Goal: Task Accomplishment & Management: Complete application form

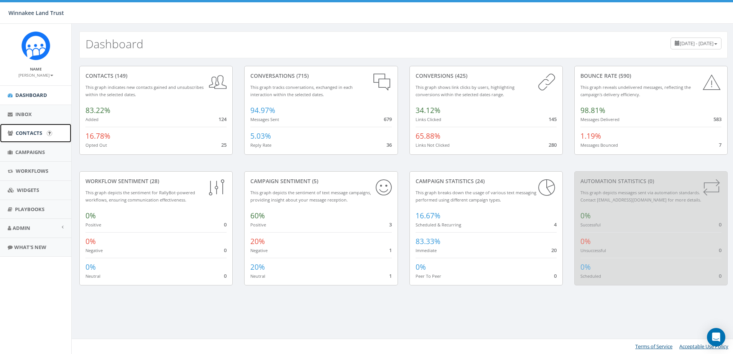
click at [30, 132] on span "Contacts" at bounding box center [29, 133] width 26 height 7
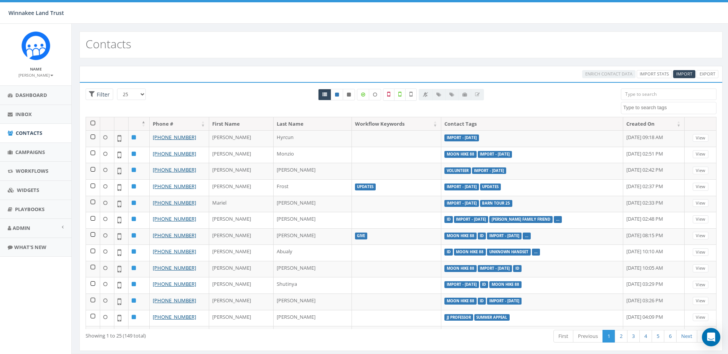
select select
click at [642, 94] on input "search" at bounding box center [668, 95] width 95 height 12
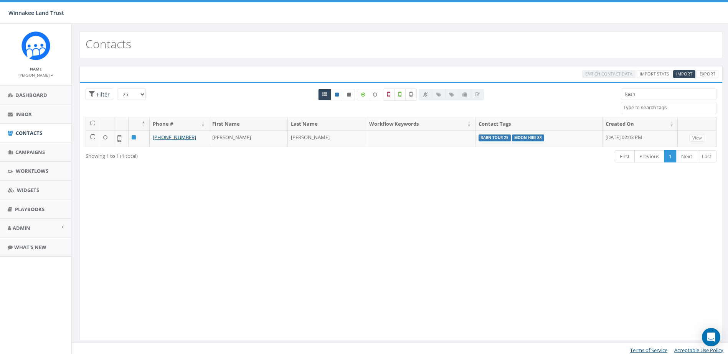
drag, startPoint x: 616, startPoint y: 93, endPoint x: 612, endPoint y: 94, distance: 4.2
click at [612, 94] on div "25 50 100 Filter All 0 contact(s) on current page All 1 contact(s) filtered kes…" at bounding box center [401, 103] width 642 height 28
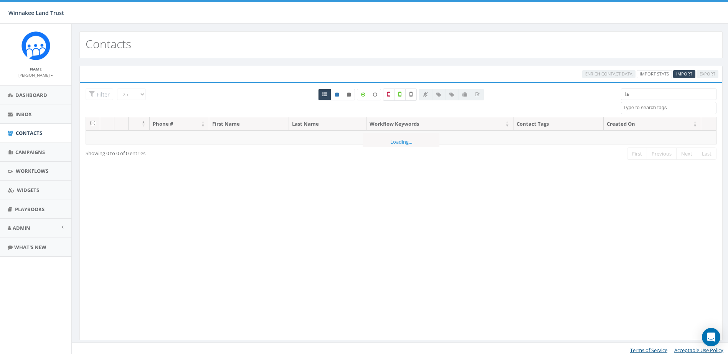
type input "l"
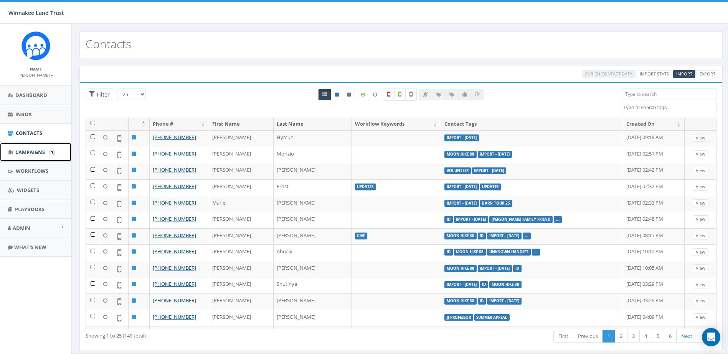
click at [23, 153] on span "Campaigns" at bounding box center [30, 152] width 30 height 7
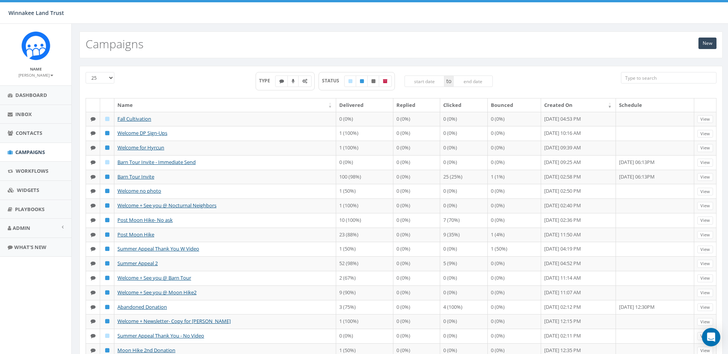
click at [643, 77] on input "search" at bounding box center [668, 78] width 95 height 12
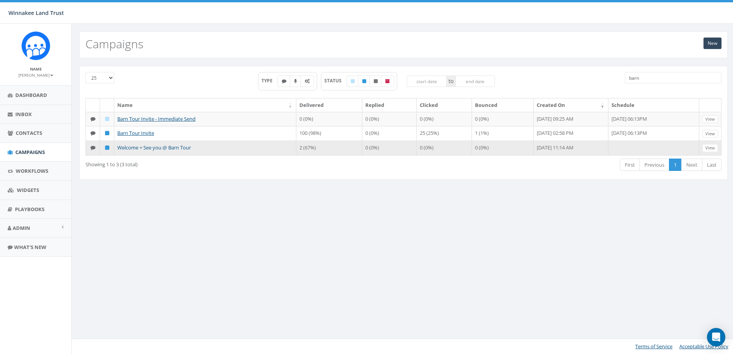
type input "barn"
click at [143, 148] on link "Welcome + See you @ Barn Tour" at bounding box center [154, 147] width 74 height 7
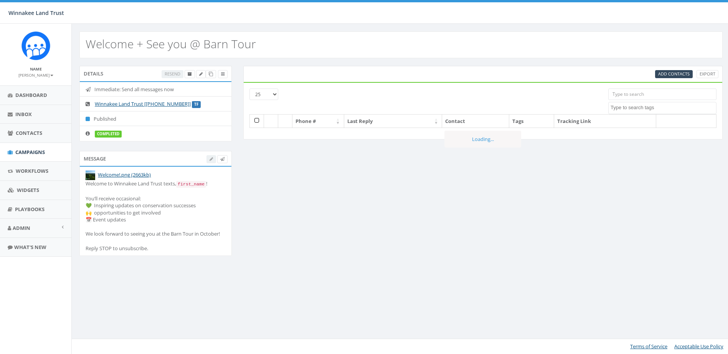
select select
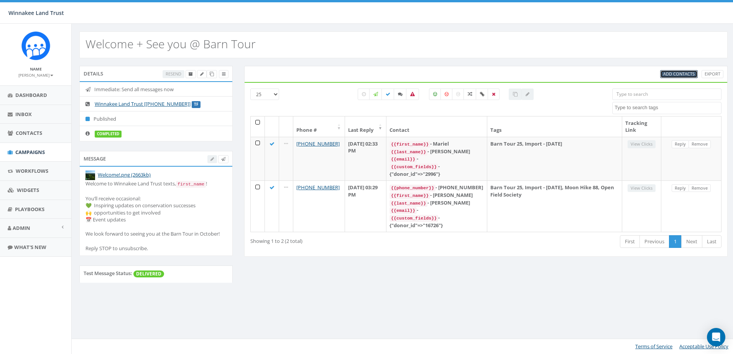
click at [677, 73] on span "Add Contacts" at bounding box center [679, 74] width 31 height 6
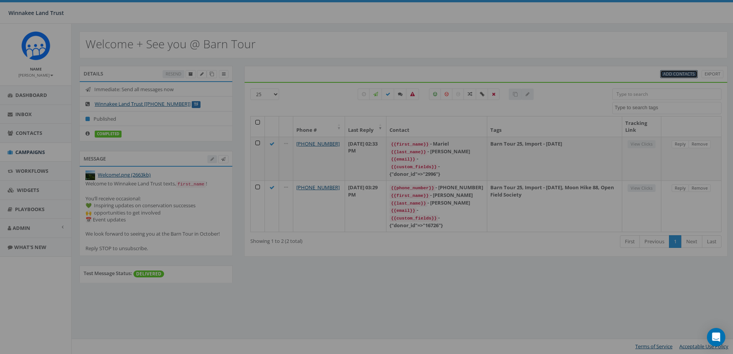
select select
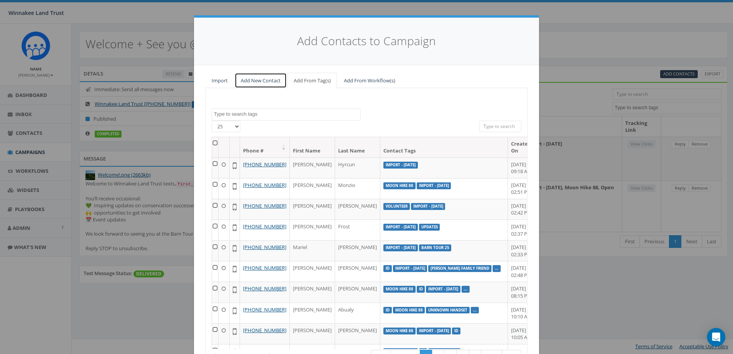
click at [271, 83] on link "Add New Contact" at bounding box center [261, 81] width 52 height 16
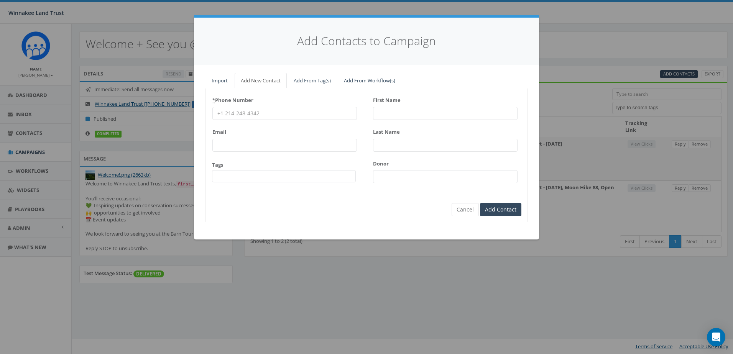
click at [251, 116] on input "* Phone Number" at bounding box center [284, 113] width 145 height 13
paste input "6316454160"
click at [227, 113] on input "6316454160" at bounding box center [284, 113] width 145 height 13
type input "6316454160"
click at [405, 107] on input "First Name" at bounding box center [445, 113] width 145 height 13
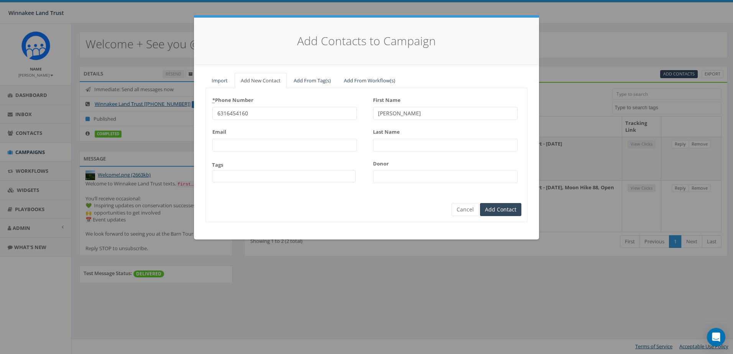
type input "James"
click at [404, 145] on input "Last Name" at bounding box center [445, 145] width 145 height 13
type input "Lack"
click at [395, 178] on input "Donor" at bounding box center [445, 176] width 145 height 13
paste input "4524"
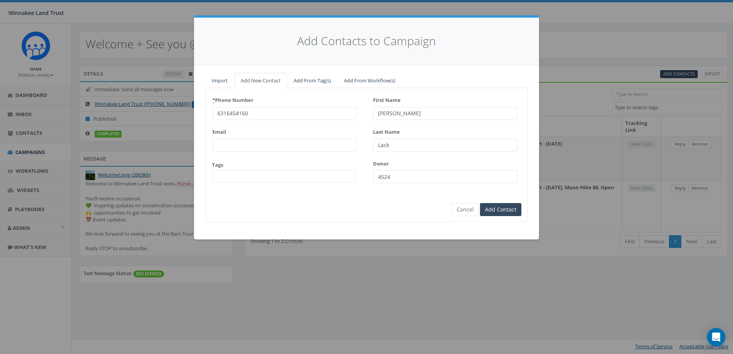
type input "4524"
click at [269, 179] on span at bounding box center [284, 176] width 144 height 12
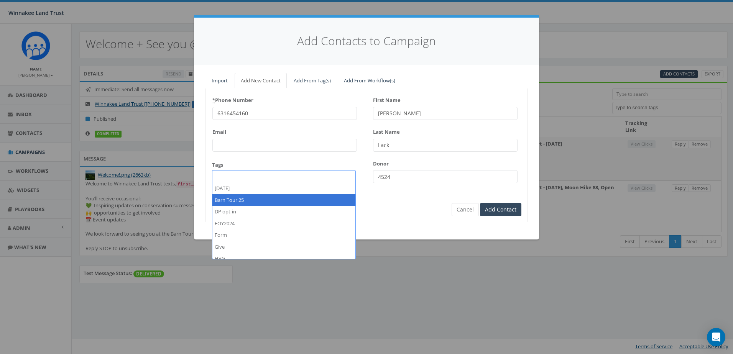
select select "Barn Tour 25"
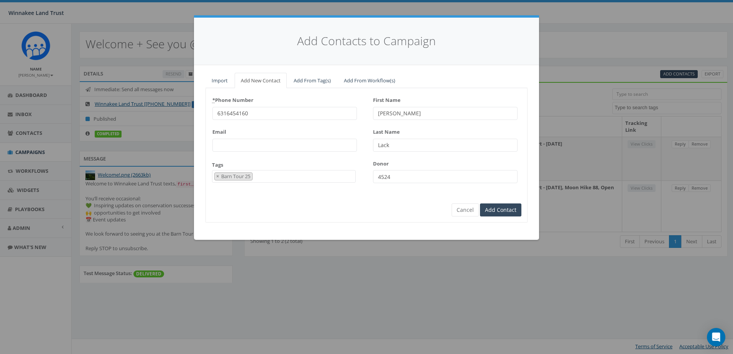
scroll to position [7, 0]
click at [501, 211] on input "Add Contact" at bounding box center [500, 210] width 41 height 13
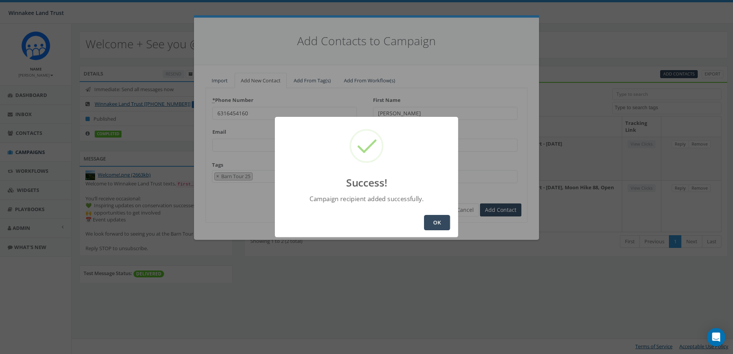
click at [432, 223] on button "OK" at bounding box center [437, 222] width 26 height 15
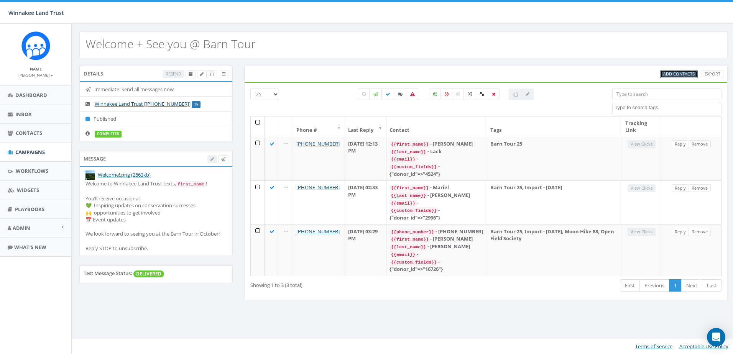
click at [674, 73] on span "Add Contacts" at bounding box center [679, 74] width 31 height 6
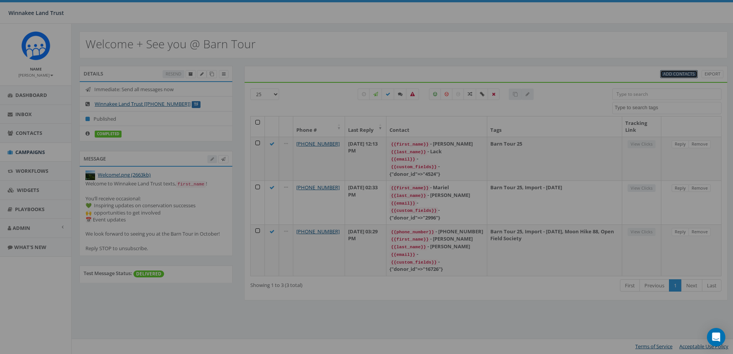
select select
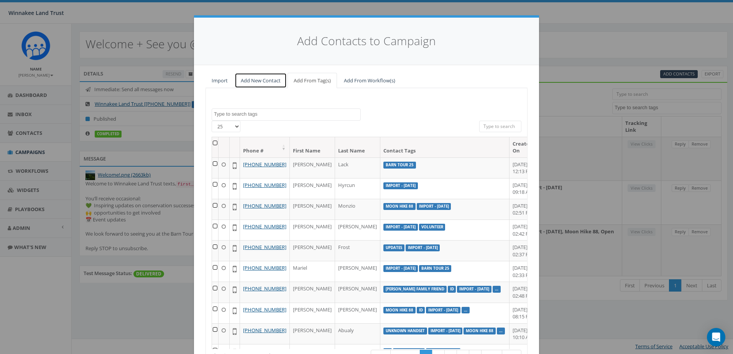
click at [251, 80] on link "Add New Contact" at bounding box center [261, 81] width 52 height 16
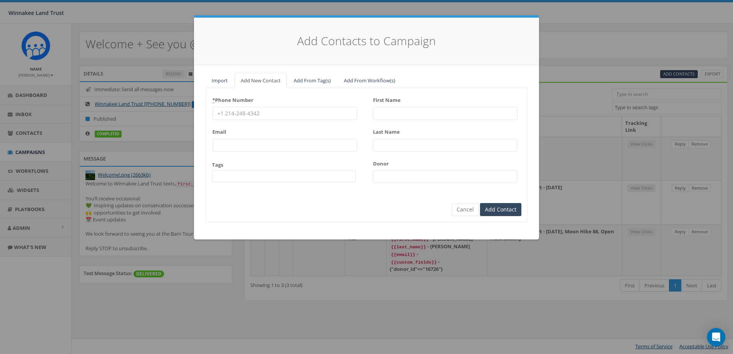
click at [260, 114] on input "* Phone Number" at bounding box center [284, 113] width 145 height 13
paste input "9143101504"
type input "9143101504"
click at [399, 148] on input "Last Name" at bounding box center [445, 145] width 145 height 13
paste input "[PERSON_NAME]"
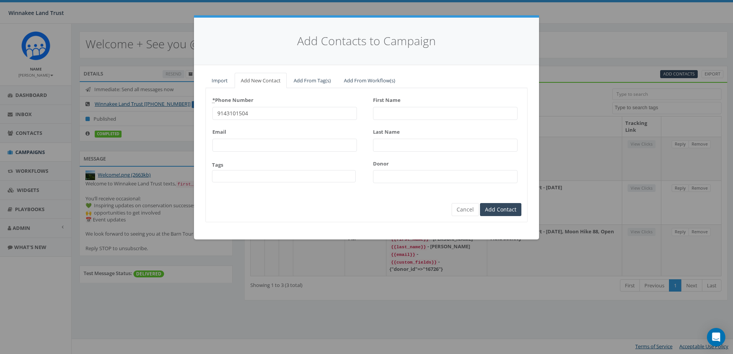
type input "[PERSON_NAME]"
paste input "[PERSON_NAME]"
type input "[PERSON_NAME]"
click at [397, 115] on input "First Name" at bounding box center [445, 113] width 145 height 13
type input "Marcia"
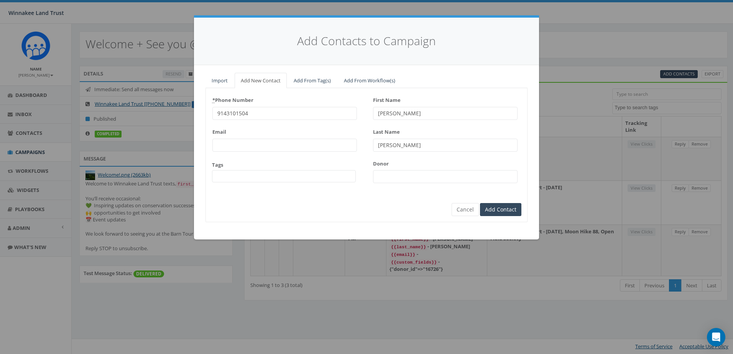
drag, startPoint x: 392, startPoint y: 179, endPoint x: 436, endPoint y: 116, distance: 76.8
click at [392, 179] on input "Donor" at bounding box center [445, 176] width 145 height 13
paste input "17713"
type input "17713"
click at [275, 174] on span at bounding box center [284, 176] width 144 height 12
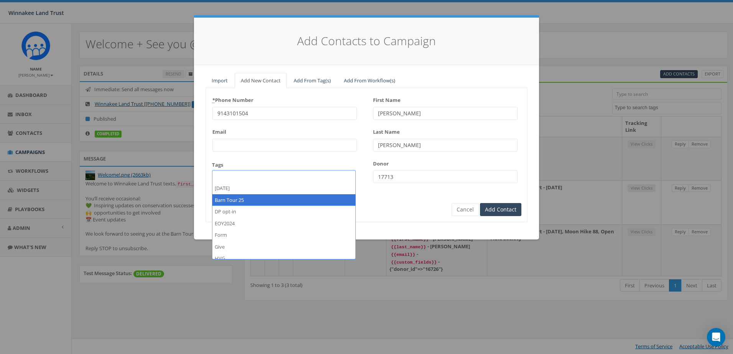
select select "Barn Tour 25"
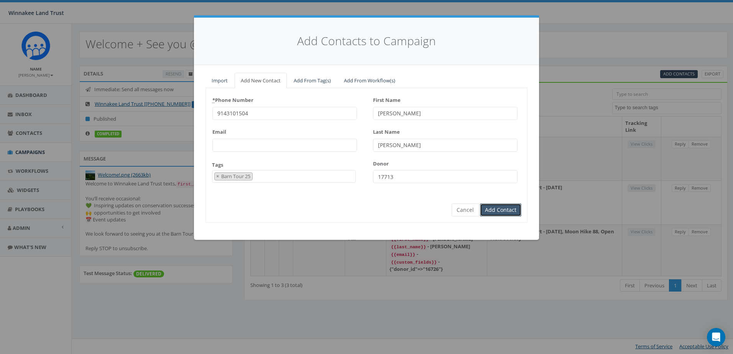
click at [495, 212] on input "Add Contact" at bounding box center [500, 210] width 41 height 13
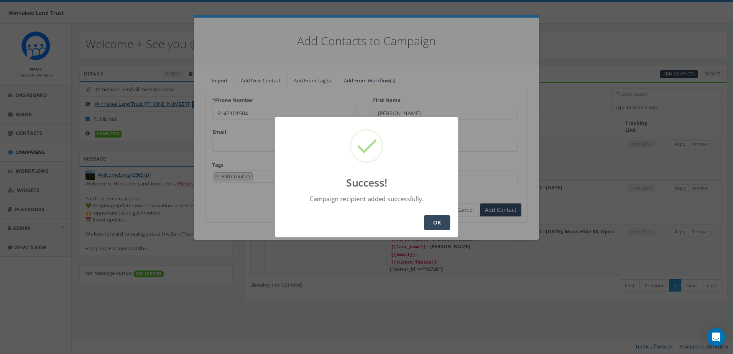
click at [435, 222] on button "OK" at bounding box center [437, 222] width 26 height 15
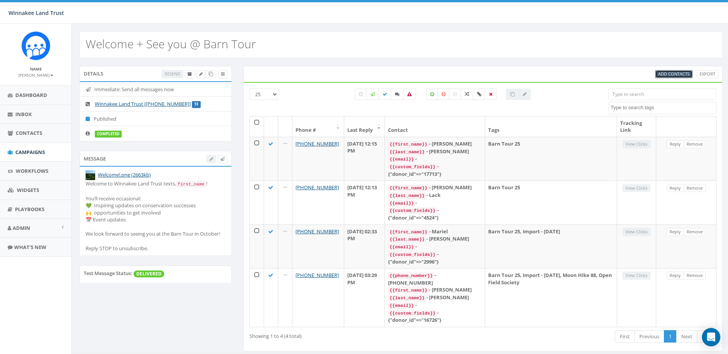
click at [666, 72] on span "Add Contacts" at bounding box center [673, 74] width 31 height 6
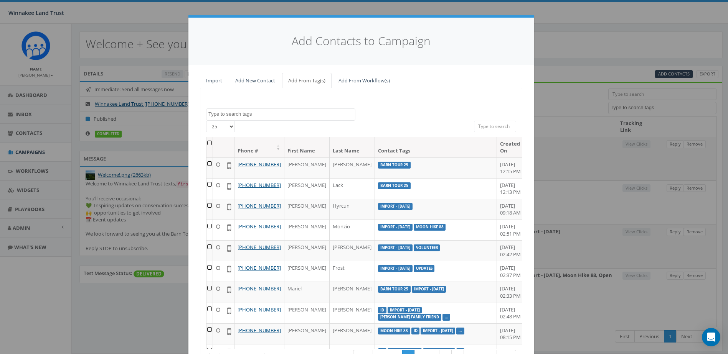
click at [270, 111] on textarea "Search" at bounding box center [281, 114] width 147 height 7
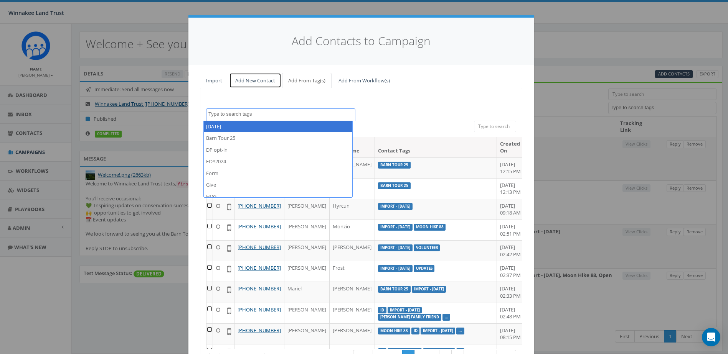
click at [242, 78] on link "Add New Contact" at bounding box center [255, 81] width 52 height 16
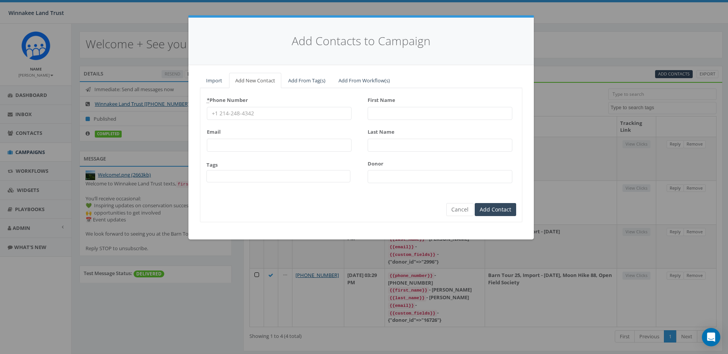
click at [303, 115] on input "* Phone Number" at bounding box center [279, 113] width 145 height 13
click at [405, 114] on input "First Name" at bounding box center [439, 113] width 145 height 13
paste input "Justin Sturges"
drag, startPoint x: 407, startPoint y: 115, endPoint x: 387, endPoint y: 115, distance: 20.7
click at [387, 115] on input "Justin Sturges" at bounding box center [439, 113] width 145 height 13
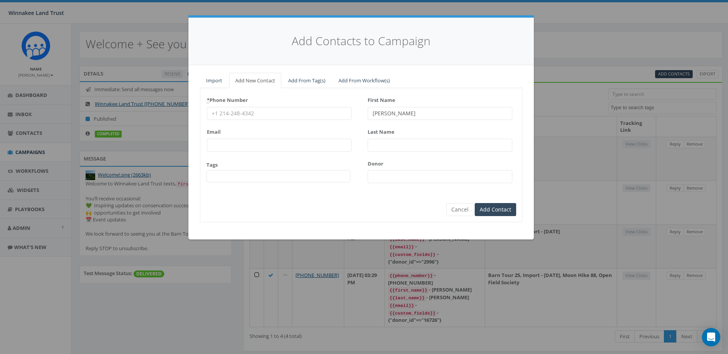
type input "Justin"
click at [386, 143] on input "Last Name" at bounding box center [439, 145] width 145 height 13
paste input "Sturges"
click at [375, 145] on input "Sturges" at bounding box center [439, 145] width 145 height 13
type input "Sturges"
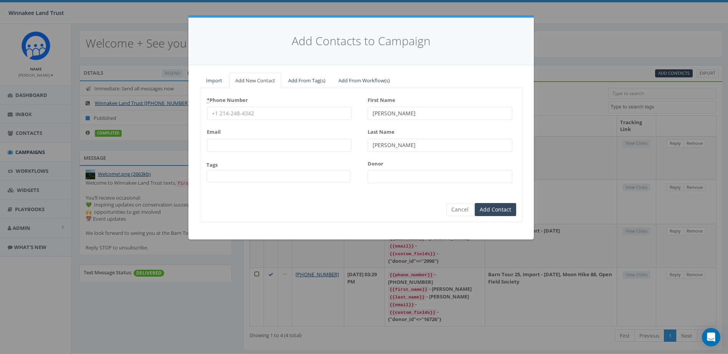
scroll to position [0, 0]
click at [256, 114] on input "* Phone Number" at bounding box center [279, 113] width 145 height 13
paste input "9176849536"
type input "9176849536"
drag, startPoint x: 412, startPoint y: 175, endPoint x: 423, endPoint y: 152, distance: 24.9
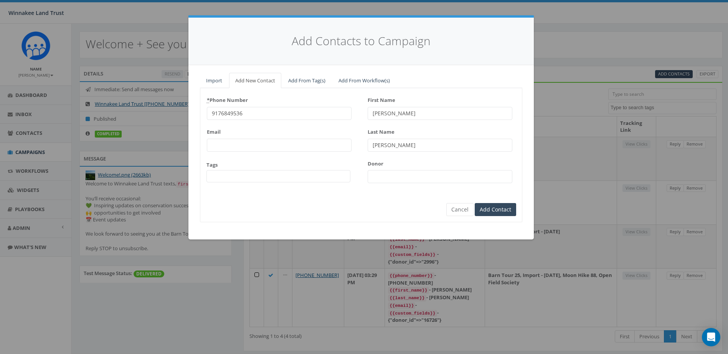
click at [412, 175] on input "Donor" at bounding box center [439, 176] width 145 height 13
paste input "17714"
type input "17714"
click at [457, 209] on button "Cancel" at bounding box center [459, 209] width 27 height 13
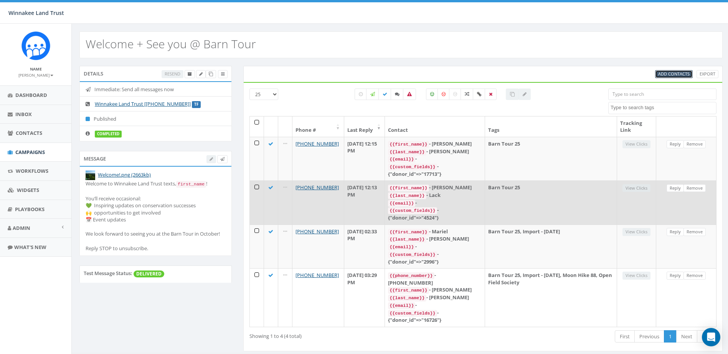
scroll to position [1, 0]
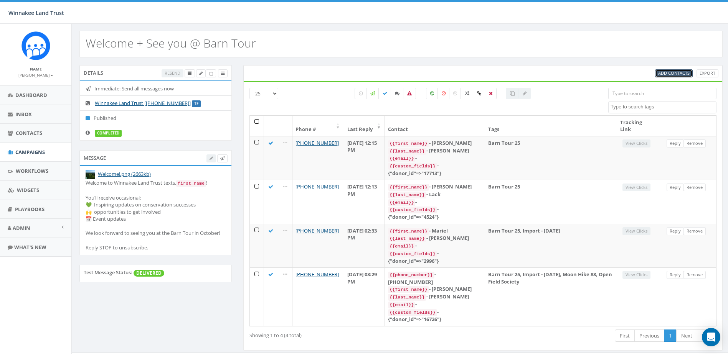
click at [668, 72] on span "Add Contacts" at bounding box center [673, 73] width 31 height 6
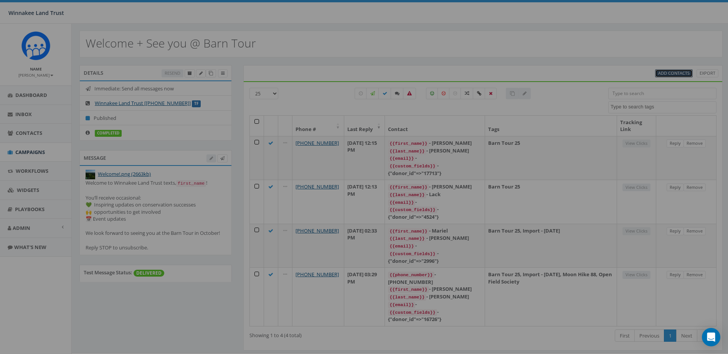
select select
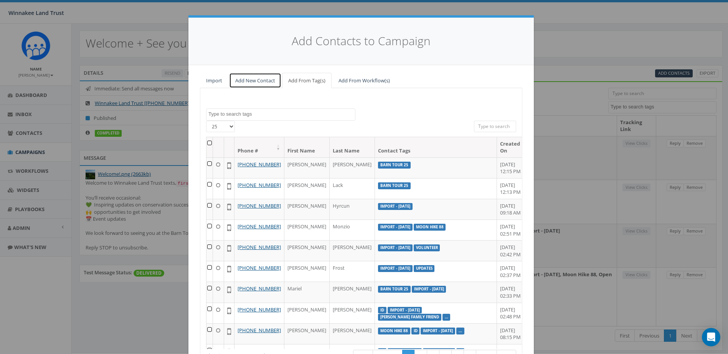
click at [262, 80] on link "Add New Contact" at bounding box center [255, 81] width 52 height 16
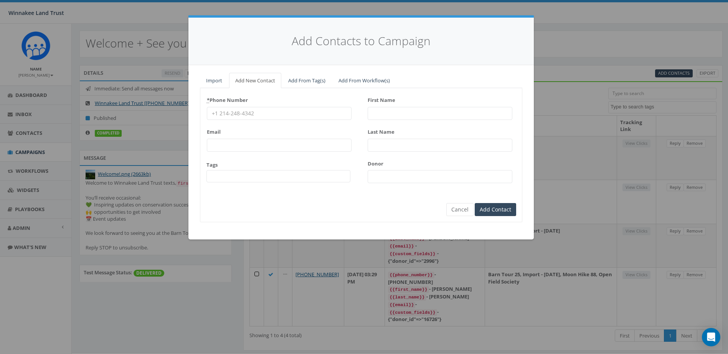
click at [388, 116] on input "First Name" at bounding box center [439, 113] width 145 height 13
type input "Justin"
click at [389, 147] on input "Last Name" at bounding box center [439, 145] width 145 height 13
type input "Sturges"
click at [391, 170] on input "Donor" at bounding box center [439, 176] width 145 height 13
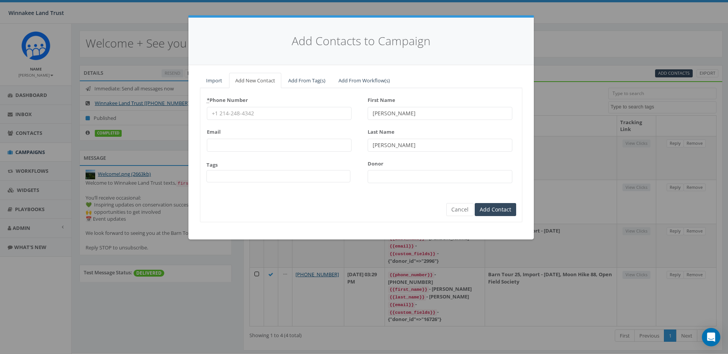
paste input "17714"
type input "17714"
click at [243, 114] on input "* Phone Number" at bounding box center [279, 113] width 145 height 13
paste input "9176849536"
type input "9176849536"
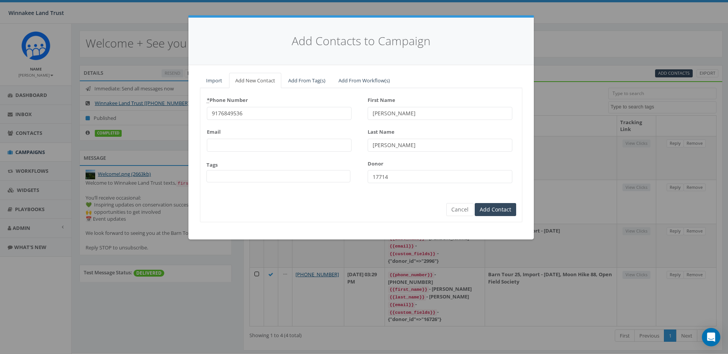
click at [453, 53] on div "Add Contacts to Campaign" at bounding box center [360, 42] width 345 height 48
click at [270, 112] on input "9176849536" at bounding box center [279, 113] width 145 height 13
click at [454, 49] on h4 "Add Contacts to Campaign" at bounding box center [361, 41] width 322 height 16
click at [399, 110] on input "First Name" at bounding box center [439, 113] width 145 height 13
type input "Justin"
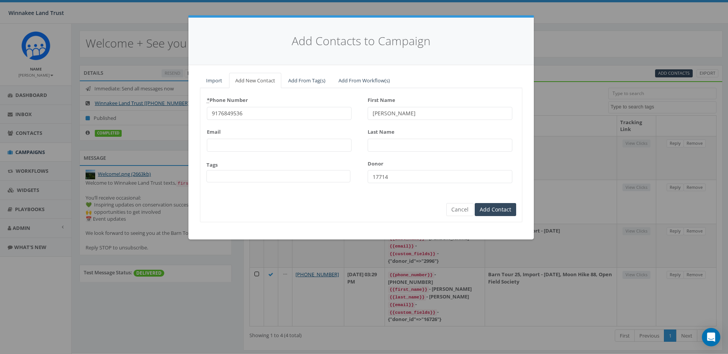
click at [395, 148] on input "Last Name" at bounding box center [439, 145] width 145 height 13
type input "Sturges"
click at [354, 219] on div "* Phone Number 9176849536 Email Tags 2025/07/01 Barn Tour 25 DP opt-in EOY2024 …" at bounding box center [361, 155] width 322 height 134
click at [497, 212] on input "Add Contact" at bounding box center [494, 209] width 41 height 13
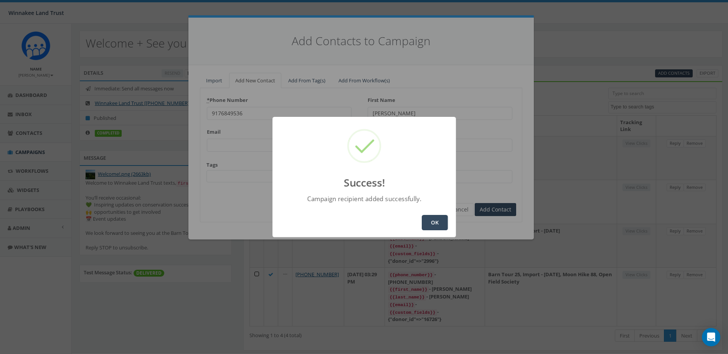
click at [436, 222] on button "OK" at bounding box center [434, 222] width 26 height 15
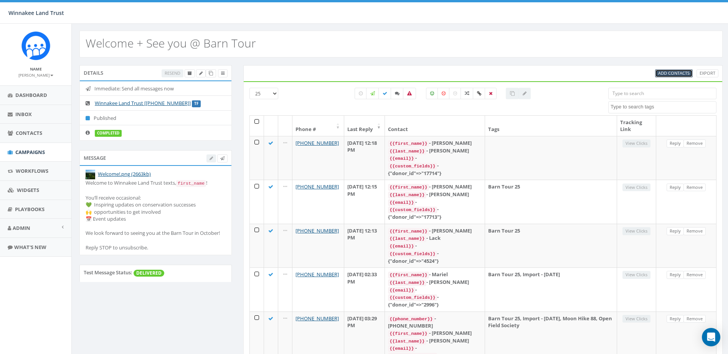
click at [671, 73] on span "Add Contacts" at bounding box center [673, 73] width 31 height 6
select select
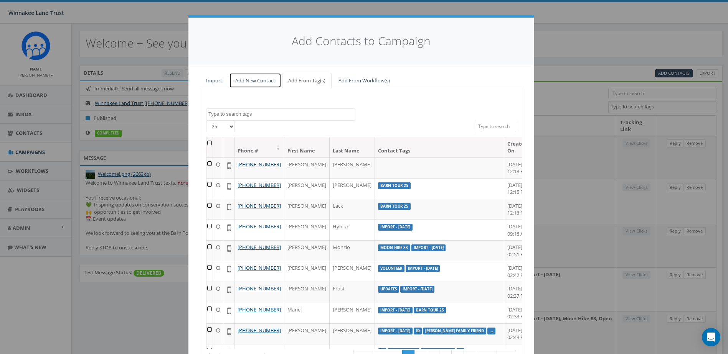
click at [242, 77] on link "Add New Contact" at bounding box center [255, 81] width 52 height 16
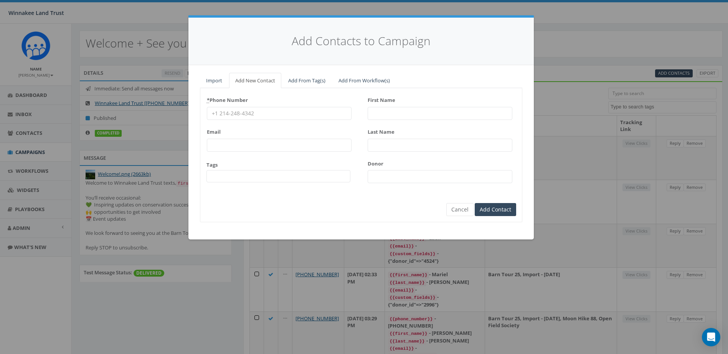
click at [387, 116] on input "First Name" at bounding box center [439, 113] width 145 height 13
paste input "Gail Saucier"
drag, startPoint x: 407, startPoint y: 115, endPoint x: 382, endPoint y: 114, distance: 25.3
click at [382, 114] on input "Gail Saucier" at bounding box center [439, 113] width 145 height 13
type input "Gail"
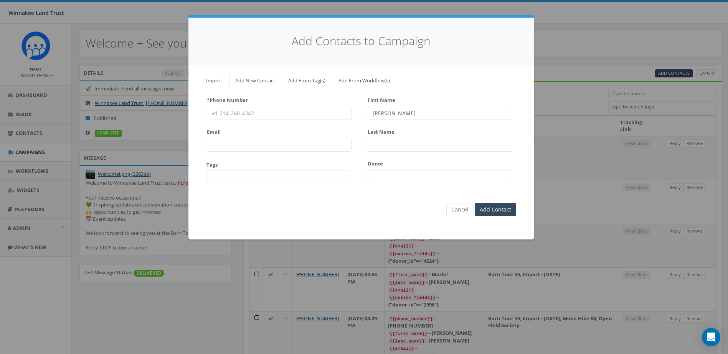
click at [374, 138] on div "Last Name" at bounding box center [439, 139] width 145 height 26
click at [374, 148] on input "Last Name" at bounding box center [439, 145] width 145 height 13
paste input "Saucier"
click at [373, 148] on input "Saucier" at bounding box center [439, 145] width 145 height 13
type input "Saucier"
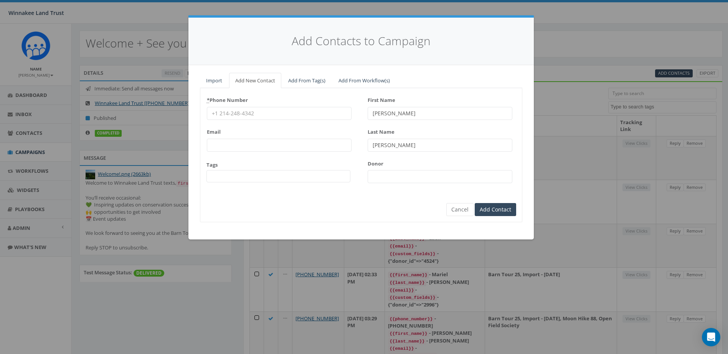
click at [279, 114] on input "* Phone Number" at bounding box center [279, 113] width 145 height 13
paste input "917-797-3568"
type input "917-797-3568"
click at [392, 116] on input "First Name" at bounding box center [439, 113] width 145 height 13
paste input "Gail Saucier"
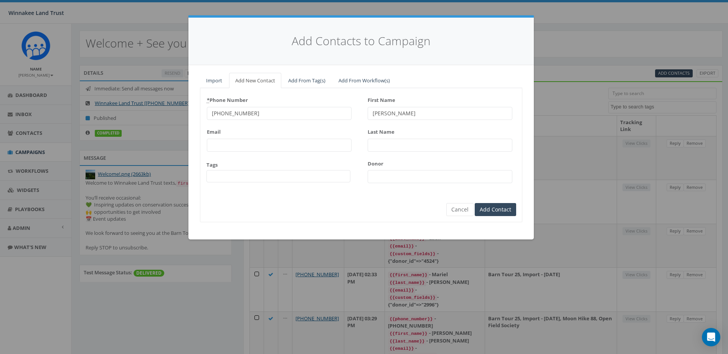
drag, startPoint x: 398, startPoint y: 114, endPoint x: 381, endPoint y: 115, distance: 17.3
click at [381, 115] on input "Gail Saucier" at bounding box center [439, 113] width 145 height 13
type input "Gail"
click at [379, 145] on input "Last Name" at bounding box center [439, 145] width 145 height 13
paste input "l Saucier"
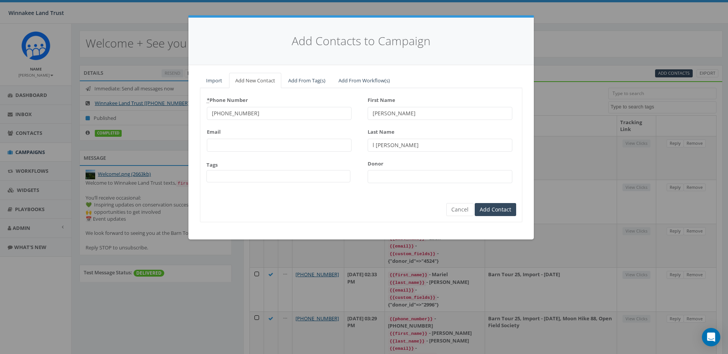
click at [376, 146] on input "l Saucier" at bounding box center [439, 145] width 145 height 13
type input "Saucier"
click at [387, 179] on input "Donor" at bounding box center [439, 176] width 145 height 13
paste input "17716"
type input "17716"
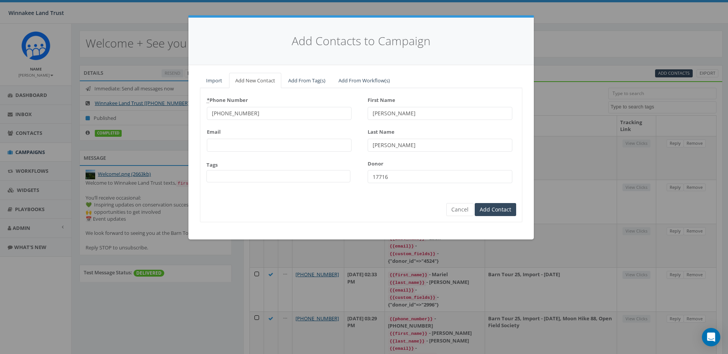
click at [340, 205] on div "* Phone Number 917-797-3568 Email Tags 2025/07/01 Barn Tour 25 DP opt-in EOY202…" at bounding box center [361, 155] width 322 height 134
click at [247, 175] on span at bounding box center [278, 176] width 144 height 12
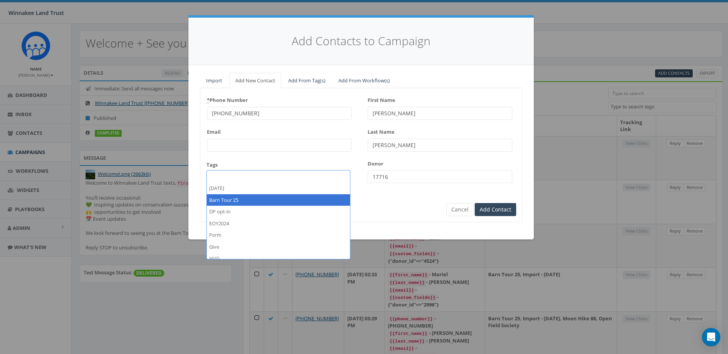
select select "Barn Tour 25"
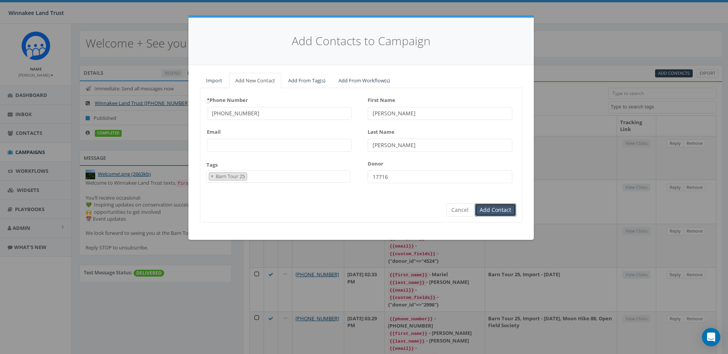
click at [489, 211] on input "Add Contact" at bounding box center [494, 210] width 41 height 13
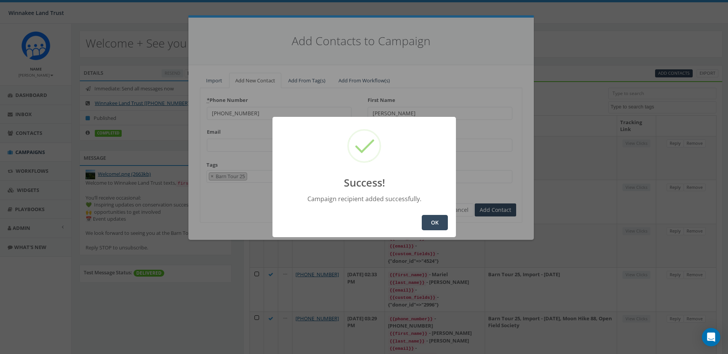
click at [433, 221] on button "OK" at bounding box center [434, 222] width 26 height 15
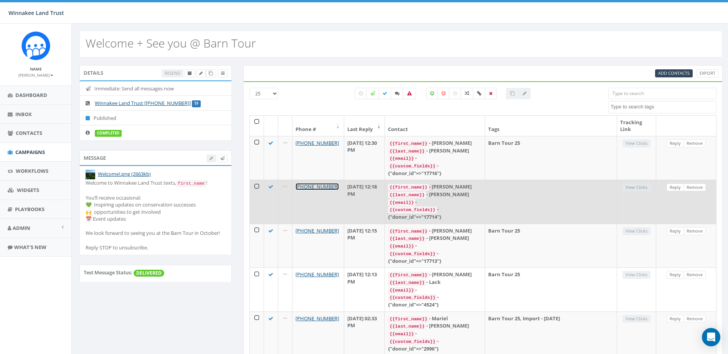
click at [329, 188] on link "+1 917-684-9536" at bounding box center [316, 186] width 43 height 7
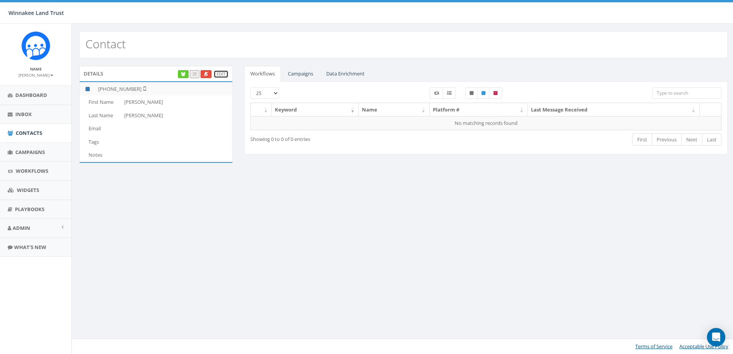
click at [221, 74] on link "Edit" at bounding box center [221, 74] width 15 height 8
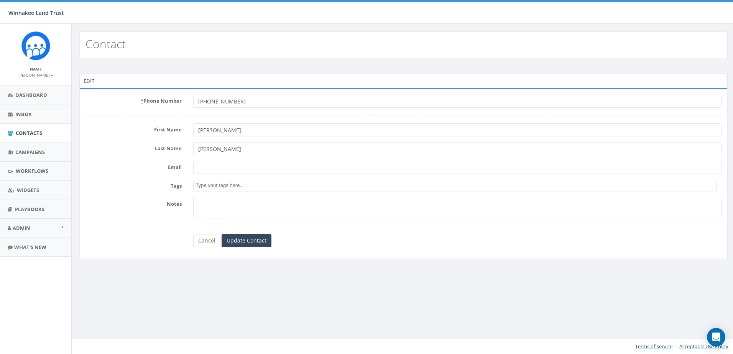
click at [213, 186] on textarea "Search" at bounding box center [456, 185] width 521 height 7
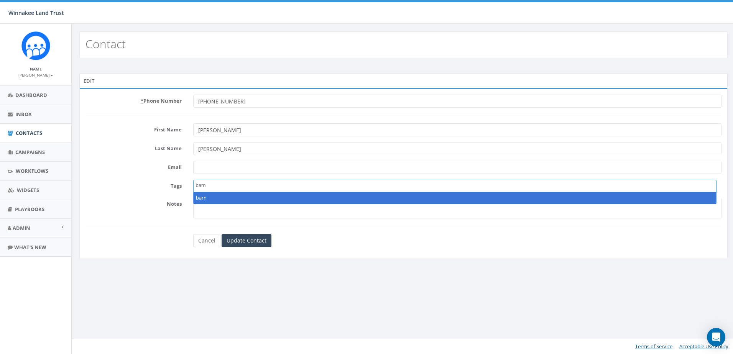
type textarea "barn"
click at [240, 181] on span "barn" at bounding box center [455, 186] width 524 height 12
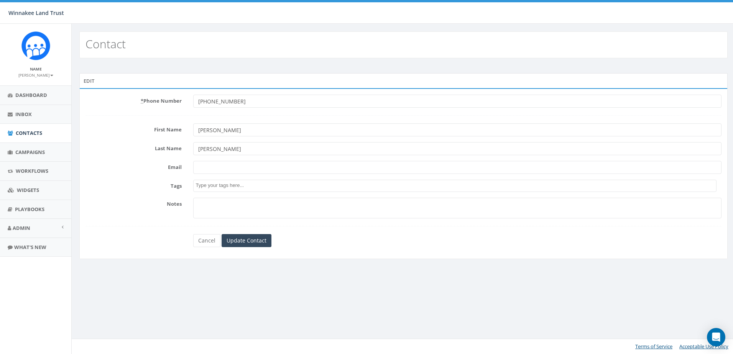
drag, startPoint x: 227, startPoint y: 185, endPoint x: 206, endPoint y: 186, distance: 21.1
click at [206, 186] on textarea "Search" at bounding box center [456, 185] width 521 height 7
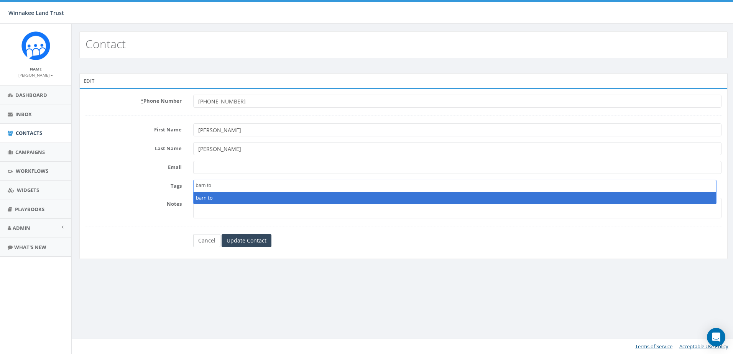
type textarea "barn to"
click at [207, 239] on link "Cancel" at bounding box center [206, 240] width 27 height 13
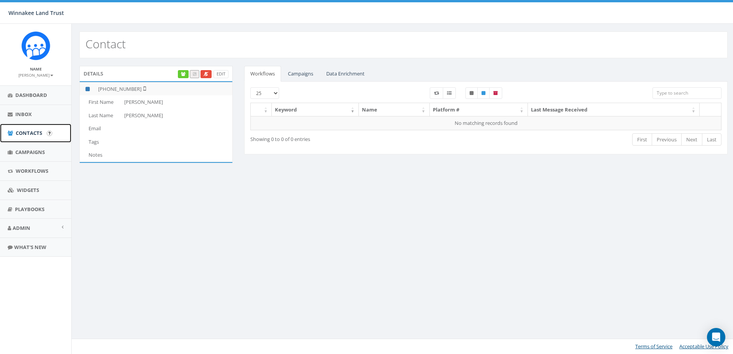
click at [25, 135] on span "Contacts" at bounding box center [29, 133] width 26 height 7
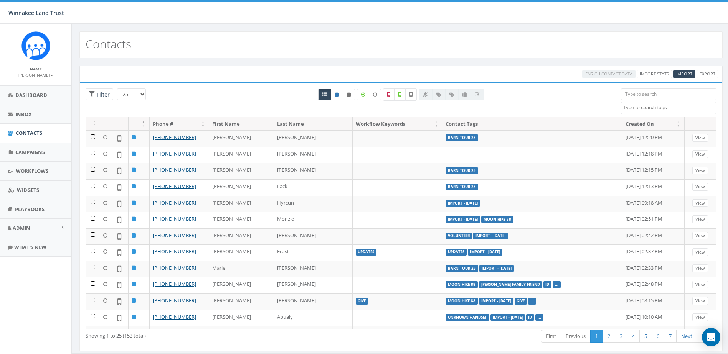
select select
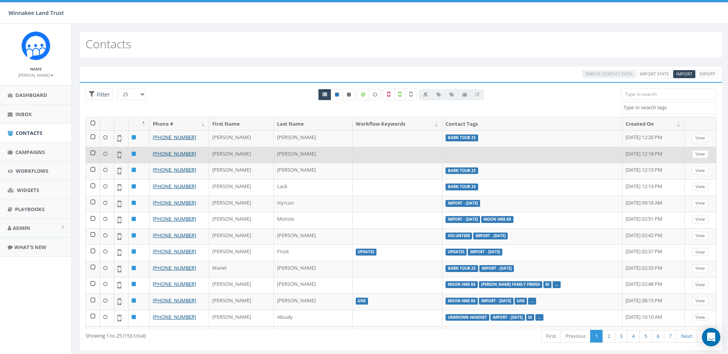
click at [93, 154] on td at bounding box center [93, 155] width 14 height 16
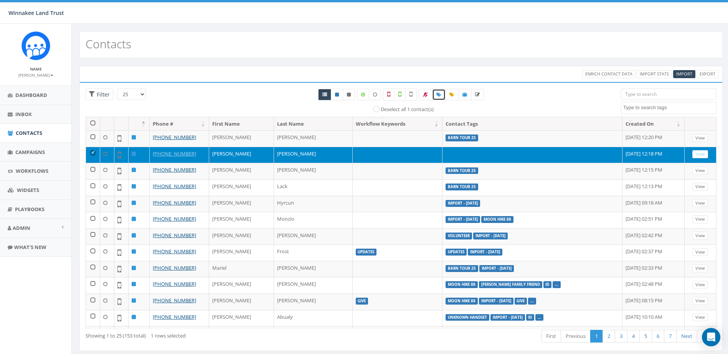
click at [440, 94] on icon at bounding box center [438, 94] width 5 height 5
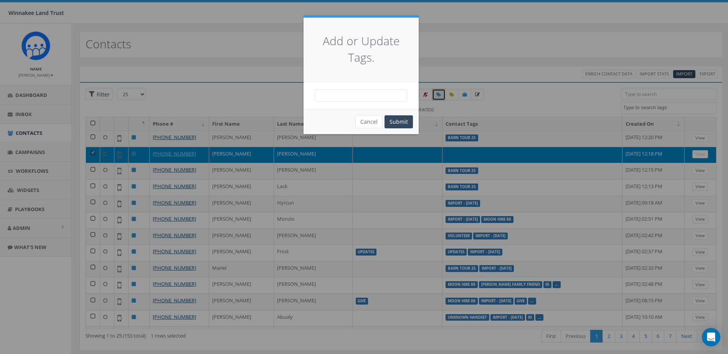
click at [341, 105] on div "2025/07/01 Barn Tour 25 DP opt-in EOY2024 Form Give HVG ID Import - 06/18/2025 …" at bounding box center [360, 96] width 115 height 28
click at [345, 100] on span at bounding box center [361, 95] width 92 height 12
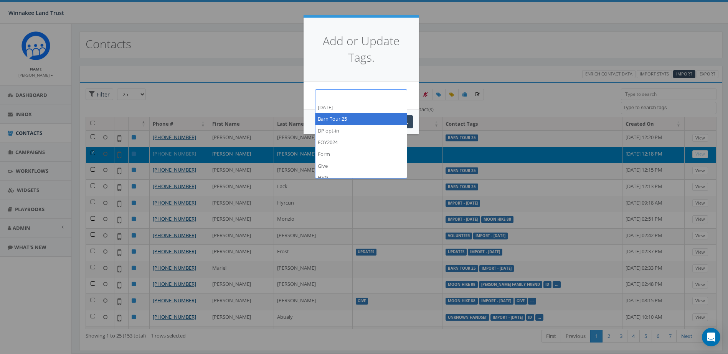
select select "Barn Tour 25"
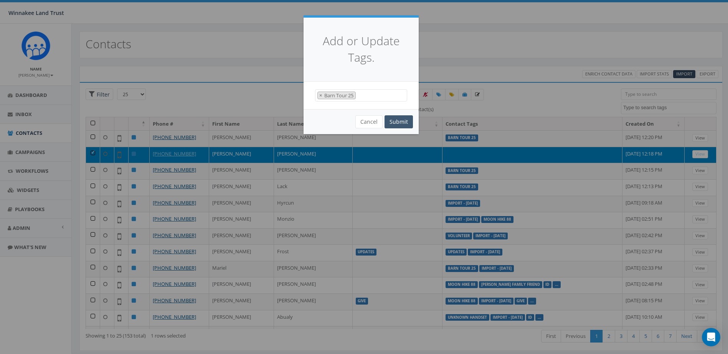
scroll to position [8, 0]
click at [395, 123] on button "Submit" at bounding box center [398, 121] width 28 height 13
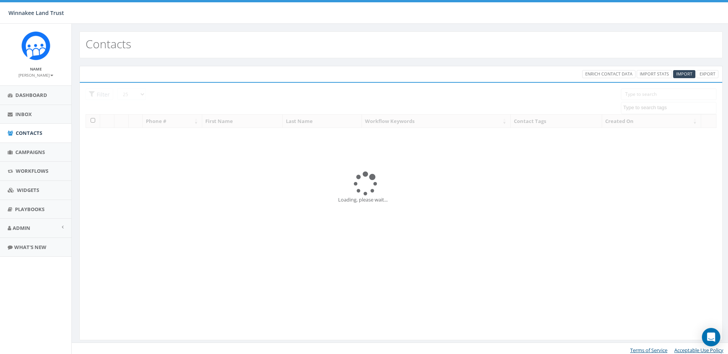
select select
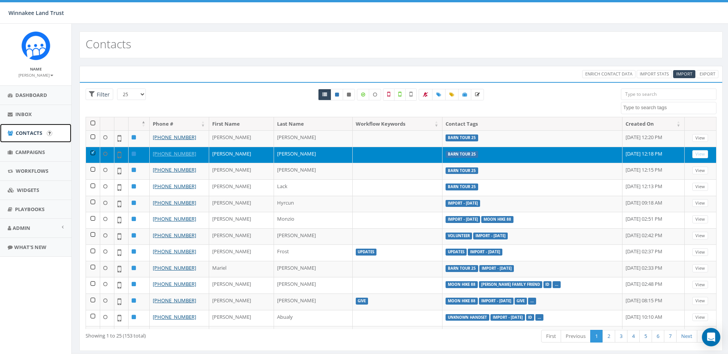
click at [24, 132] on span "Contacts" at bounding box center [29, 133] width 26 height 7
select select
click at [27, 151] on span "Campaigns" at bounding box center [30, 152] width 30 height 7
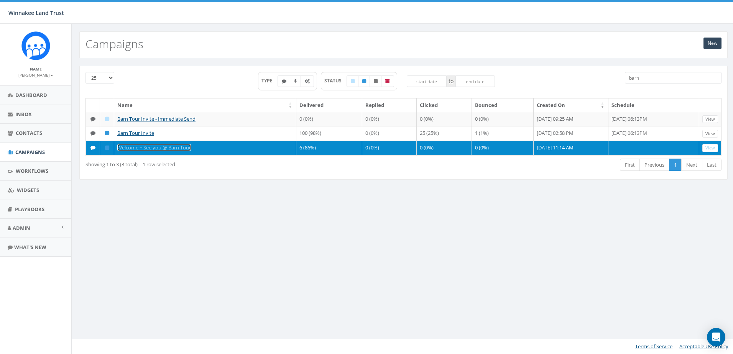
click at [158, 149] on link "Welcome + See you @ Barn Tour" at bounding box center [154, 147] width 74 height 7
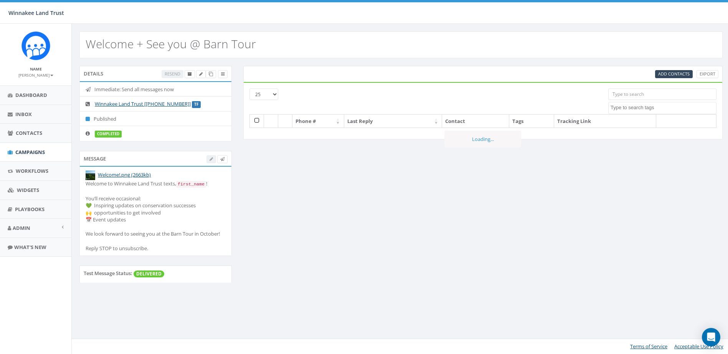
select select
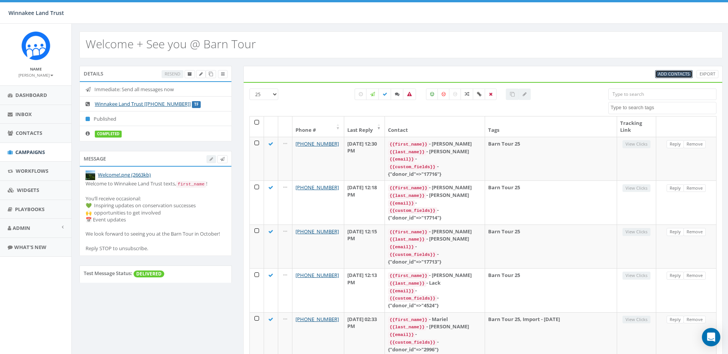
click at [678, 73] on span "Add Contacts" at bounding box center [673, 74] width 31 height 6
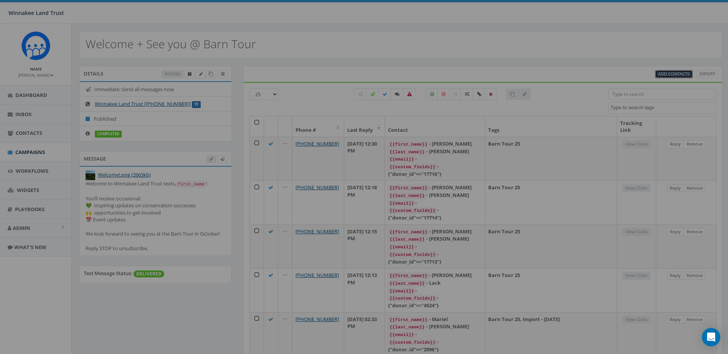
select select
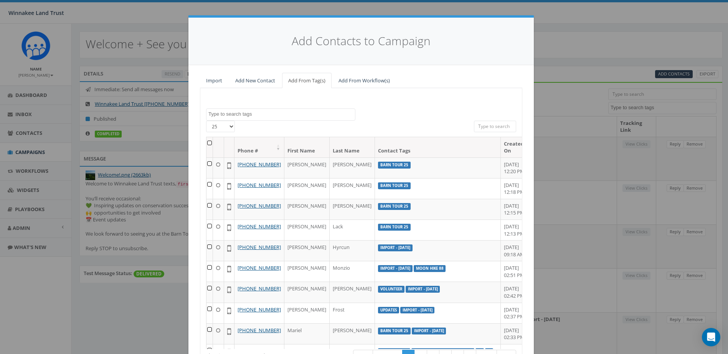
click at [600, 59] on div "Add Contacts to Campaign Import Add New Contact Add From Tag(s) Add From Workfl…" at bounding box center [364, 177] width 728 height 354
click at [26, 129] on div "Add Contacts to Campaign Import Add New Contact Add From Tag(s) Add From Workfl…" at bounding box center [364, 177] width 728 height 354
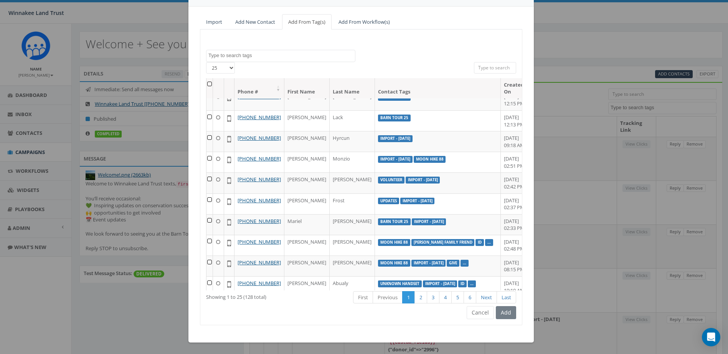
scroll to position [77, 0]
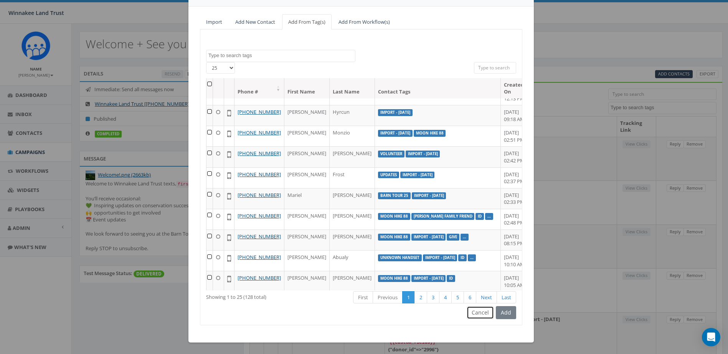
click at [474, 315] on button "Cancel" at bounding box center [479, 312] width 27 height 13
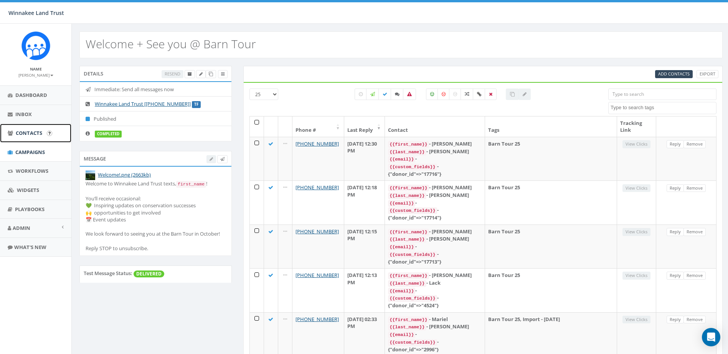
click at [13, 131] on link "Contacts" at bounding box center [35, 133] width 71 height 19
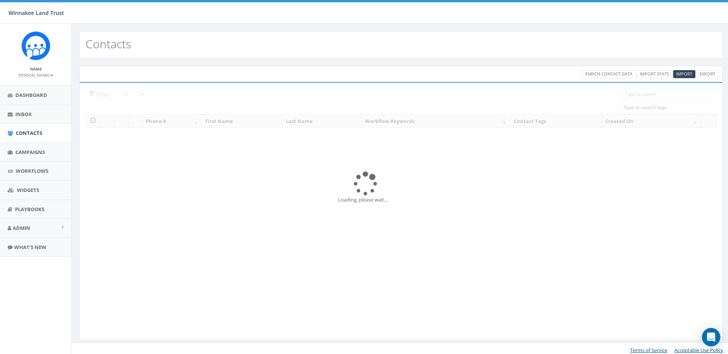
select select
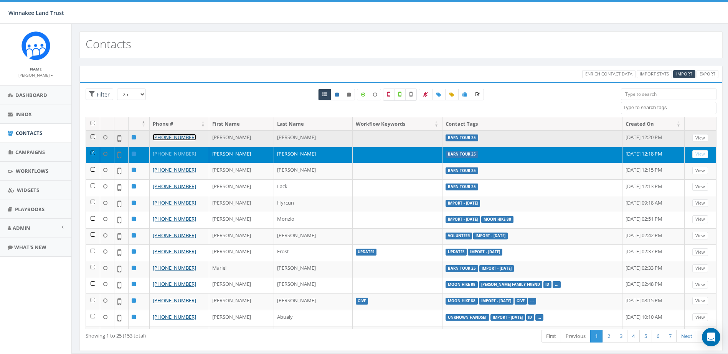
click at [178, 135] on link "[PHONE_NUMBER]" at bounding box center [174, 137] width 43 height 7
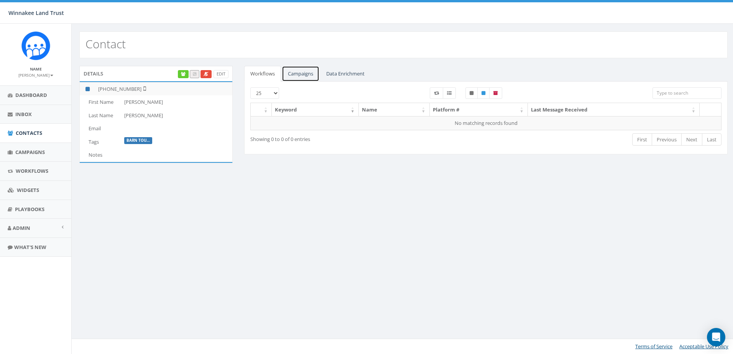
click at [317, 70] on link "Campaigns" at bounding box center [301, 74] width 38 height 16
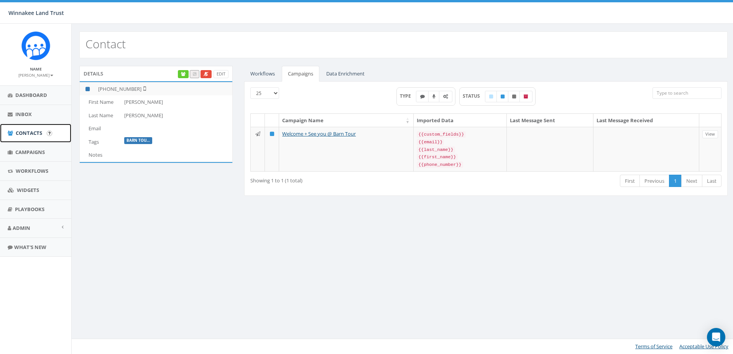
click at [22, 131] on span "Contacts" at bounding box center [29, 133] width 26 height 7
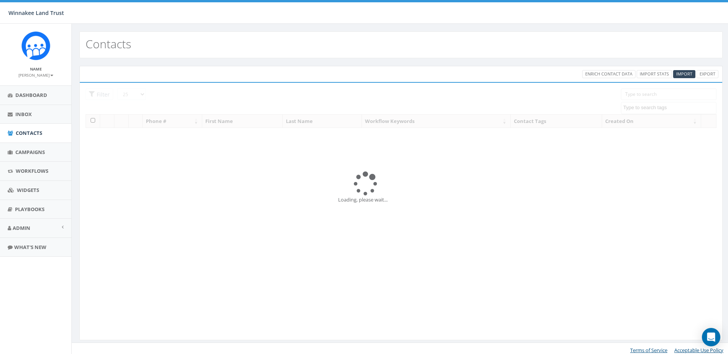
select select
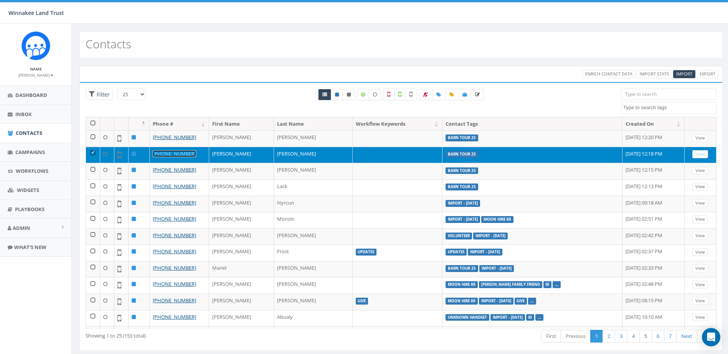
click at [178, 156] on link "[PHONE_NUMBER]" at bounding box center [174, 153] width 43 height 7
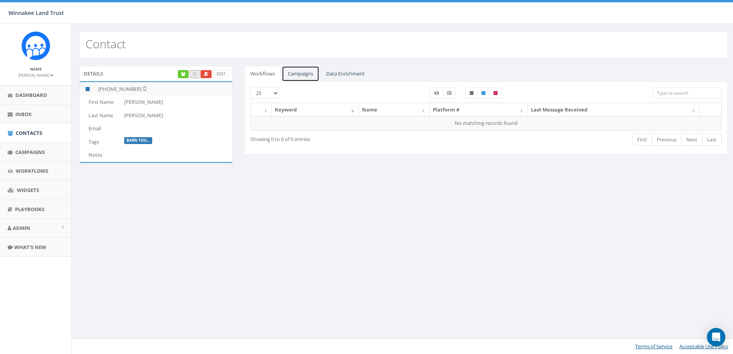
click at [300, 73] on link "Campaigns" at bounding box center [301, 74] width 38 height 16
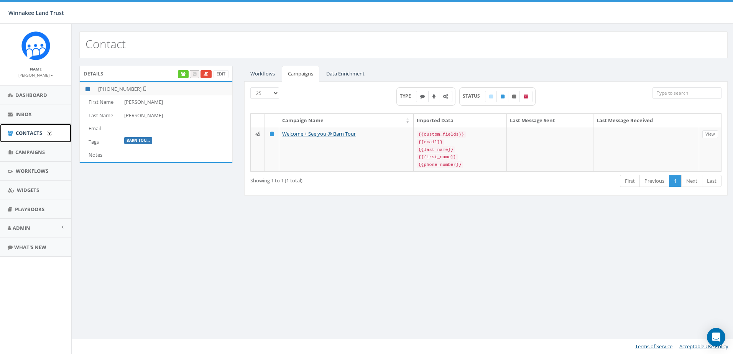
click at [14, 135] on link "Contacts" at bounding box center [35, 133] width 71 height 19
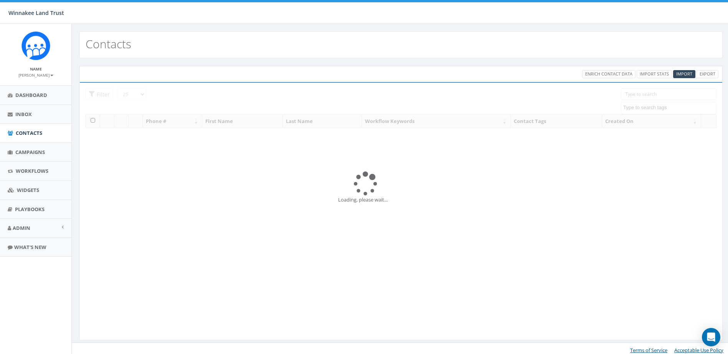
select select
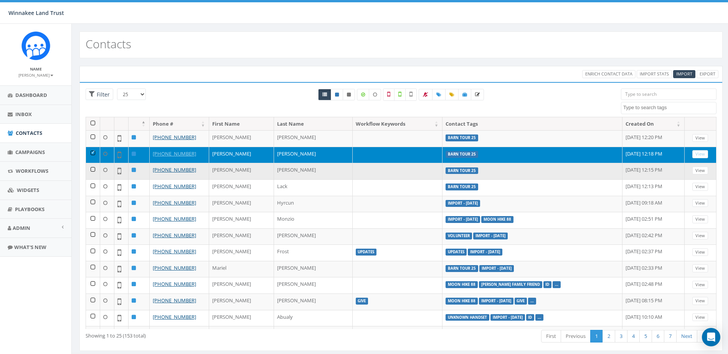
click at [222, 175] on td "[PERSON_NAME]" at bounding box center [241, 171] width 65 height 16
click at [224, 170] on td "Marcia" at bounding box center [241, 171] width 65 height 16
click at [175, 168] on link "+1 914-310-1504" at bounding box center [174, 169] width 43 height 7
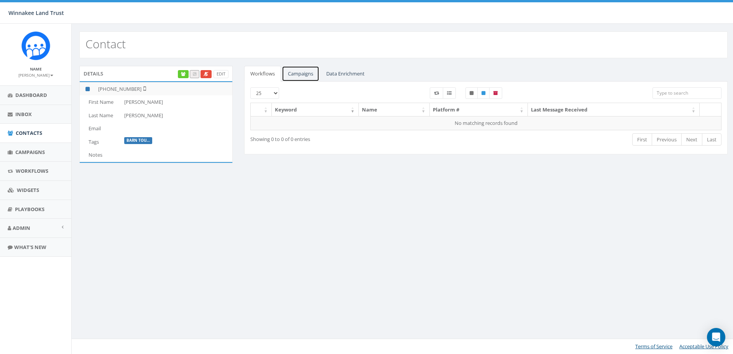
click at [288, 74] on link "Campaigns" at bounding box center [301, 74] width 38 height 16
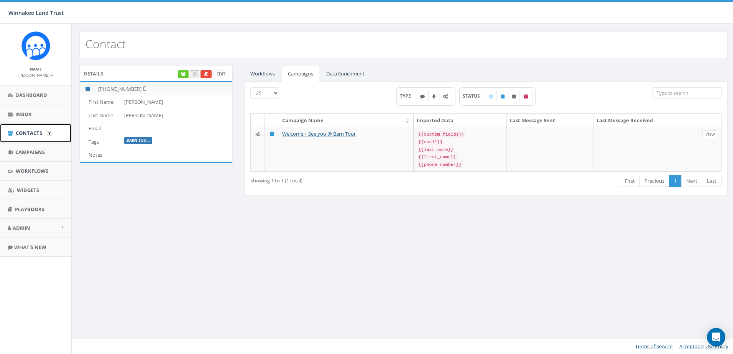
click at [15, 132] on link "Contacts" at bounding box center [35, 133] width 71 height 19
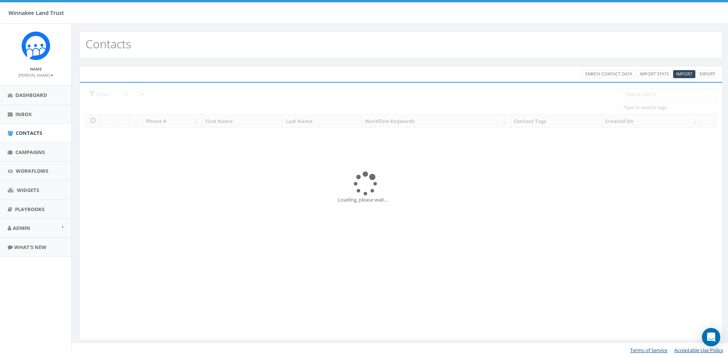
select select
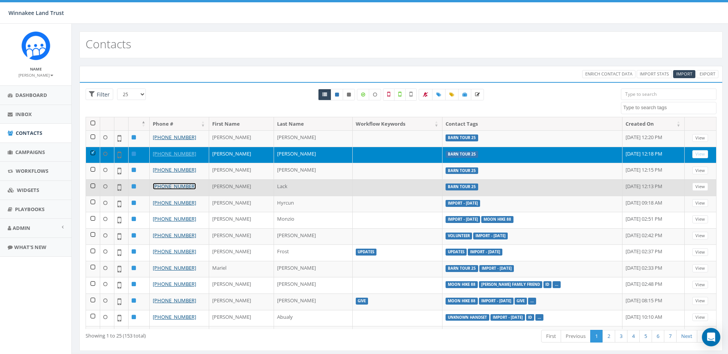
click at [175, 186] on link "[PHONE_NUMBER]" at bounding box center [174, 186] width 43 height 7
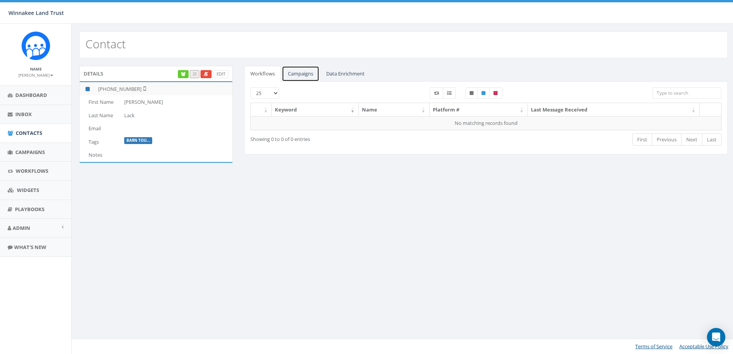
click at [309, 73] on link "Campaigns" at bounding box center [301, 74] width 38 height 16
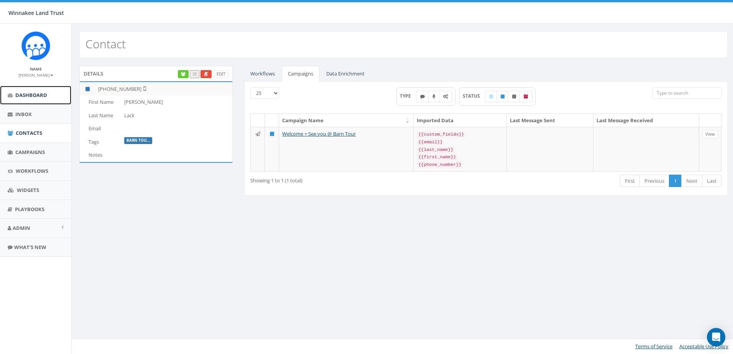
click at [20, 95] on span "Dashboard" at bounding box center [31, 95] width 32 height 7
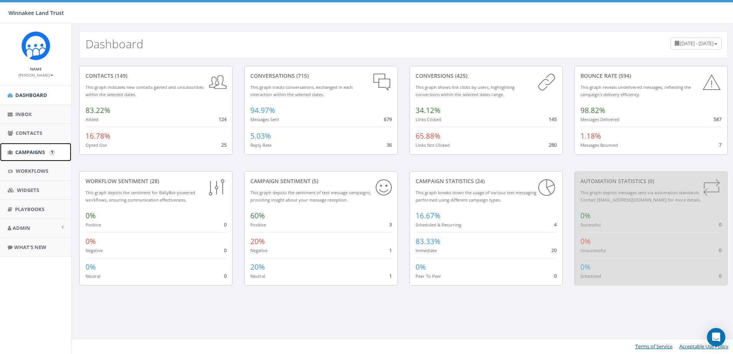
click at [26, 153] on span "Campaigns" at bounding box center [30, 152] width 30 height 7
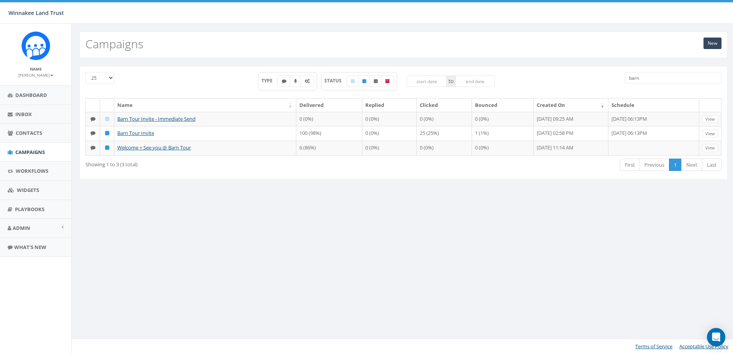
drag, startPoint x: 657, startPoint y: 76, endPoint x: 607, endPoint y: 79, distance: 49.6
click at [607, 79] on div "25 50 100 TYPE STATUS to barn" at bounding box center [404, 85] width 648 height 26
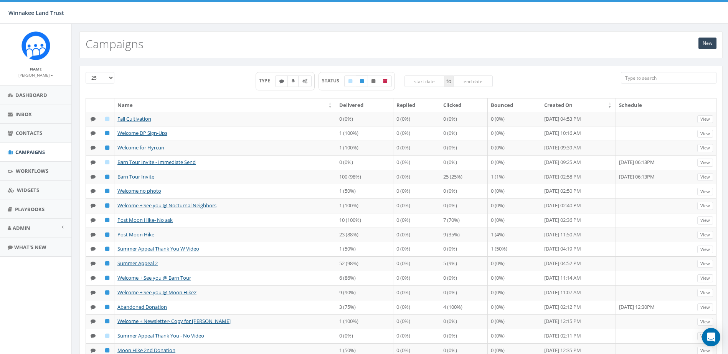
click at [361, 81] on icon at bounding box center [362, 81] width 4 height 5
checkbox input "true"
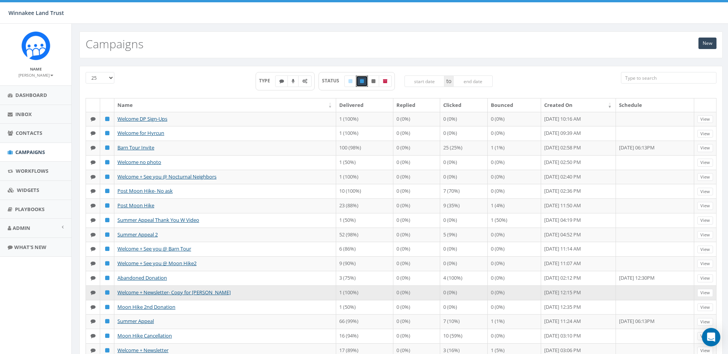
scroll to position [104, 0]
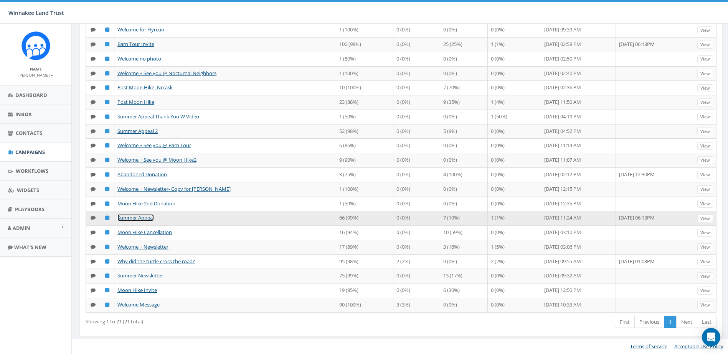
click at [132, 217] on link "Summer Appeal" at bounding box center [135, 217] width 36 height 7
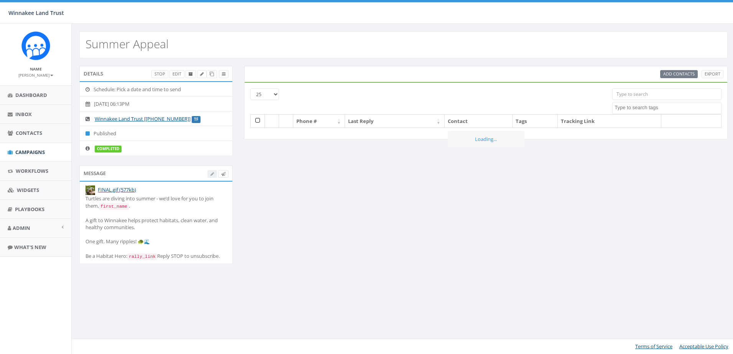
select select
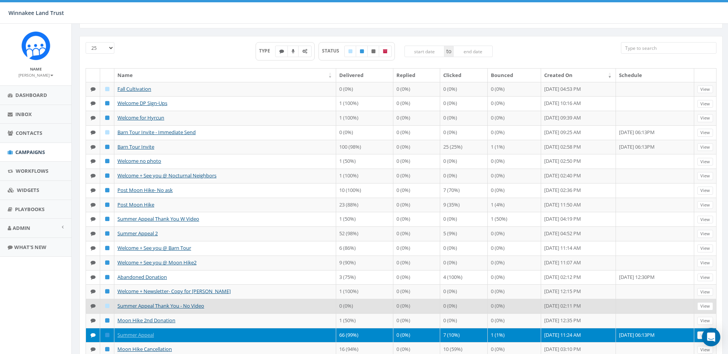
scroll to position [77, 0]
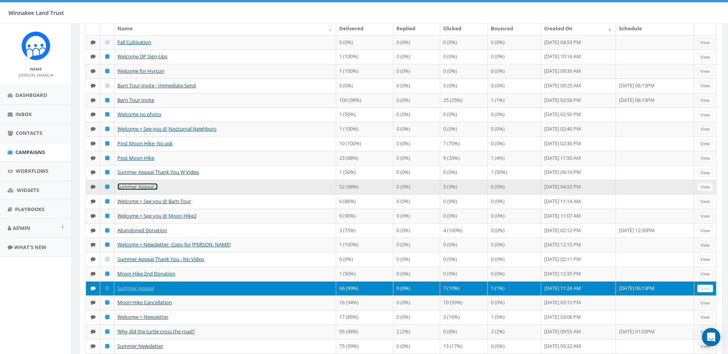
click at [147, 186] on link "Summer Appeal 2" at bounding box center [137, 186] width 40 height 7
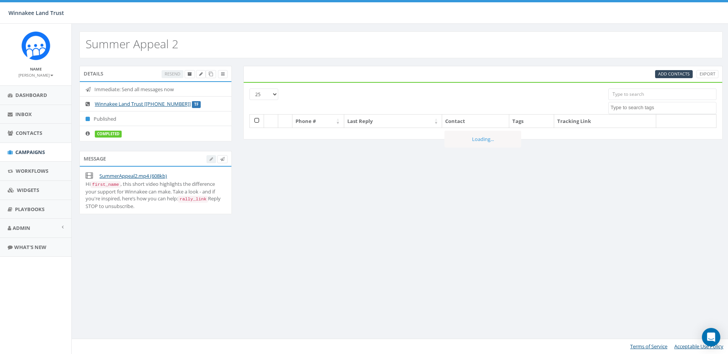
select select
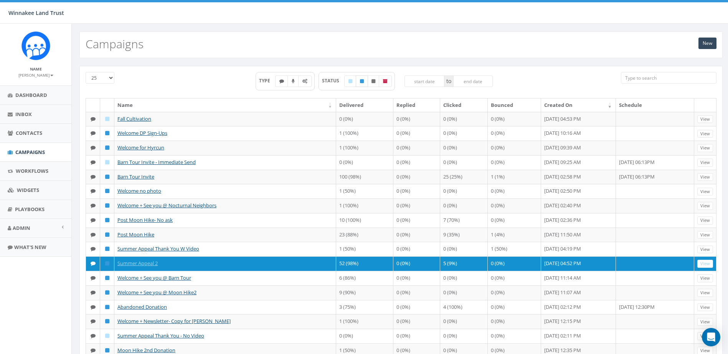
click at [362, 79] on label at bounding box center [362, 82] width 12 height 12
click at [219, 79] on div "TYPE STATUS to" at bounding box center [374, 85] width 482 height 26
click at [350, 81] on icon at bounding box center [350, 81] width 4 height 5
checkbox input "true"
click at [366, 81] on label at bounding box center [362, 82] width 12 height 12
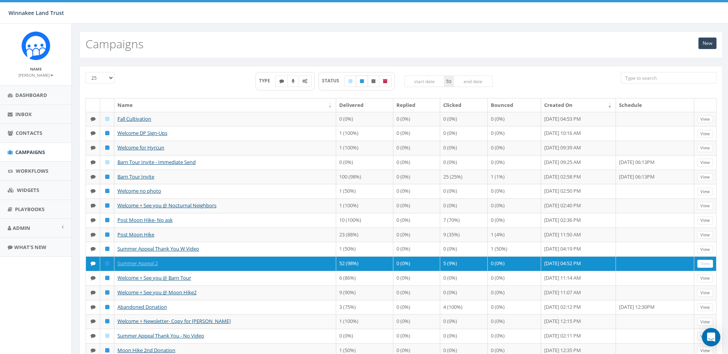
checkbox input "true"
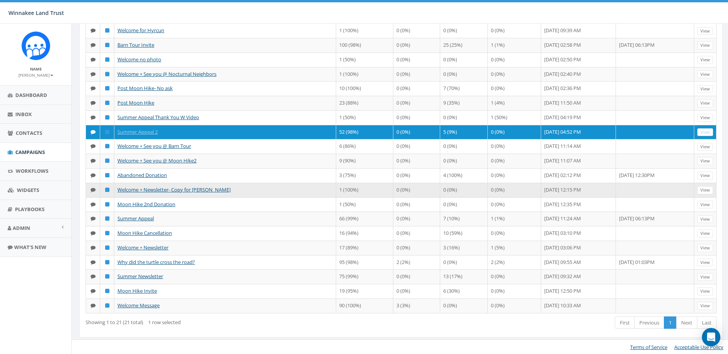
scroll to position [104, 0]
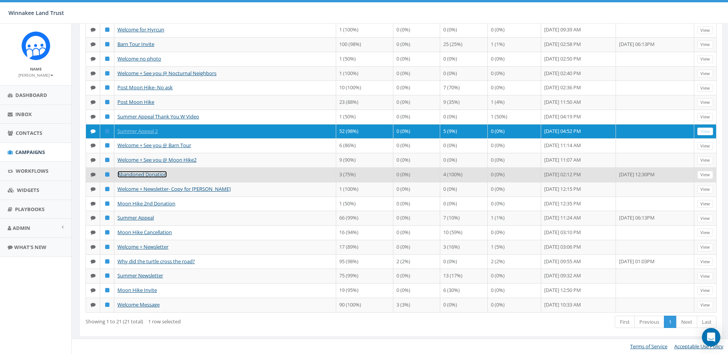
click at [153, 175] on link "Abandoned Donation" at bounding box center [141, 174] width 49 height 7
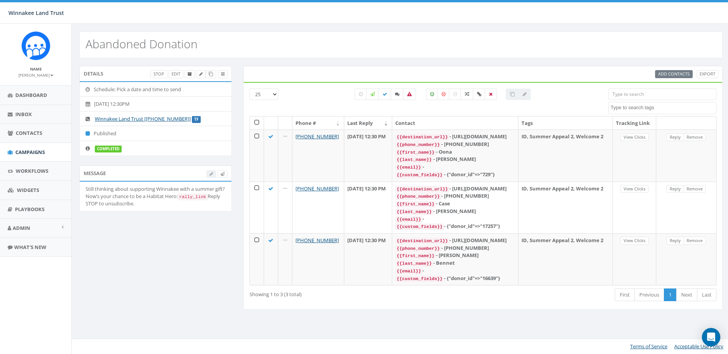
select select
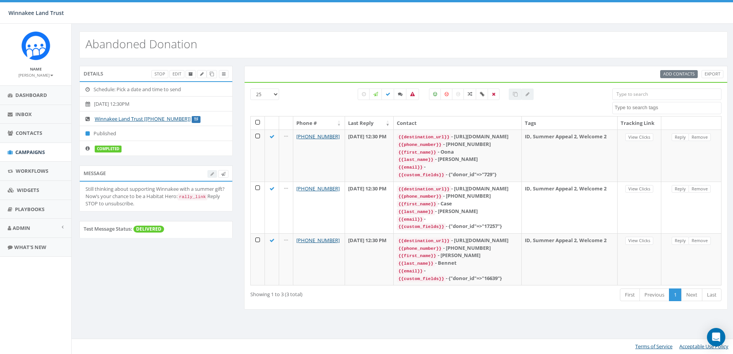
click at [196, 197] on code "rally_link" at bounding box center [193, 197] width 30 height 7
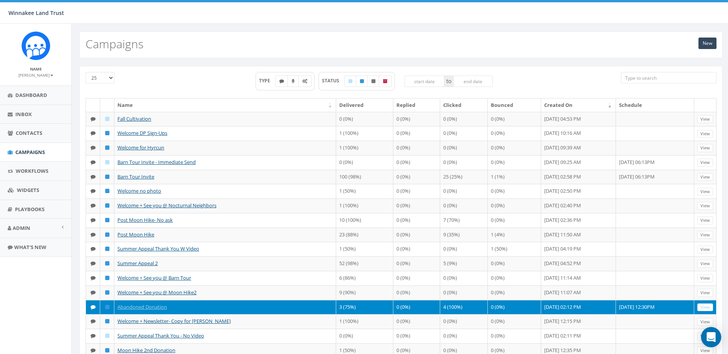
click at [709, 333] on icon "Open Intercom Messenger" at bounding box center [710, 338] width 9 height 10
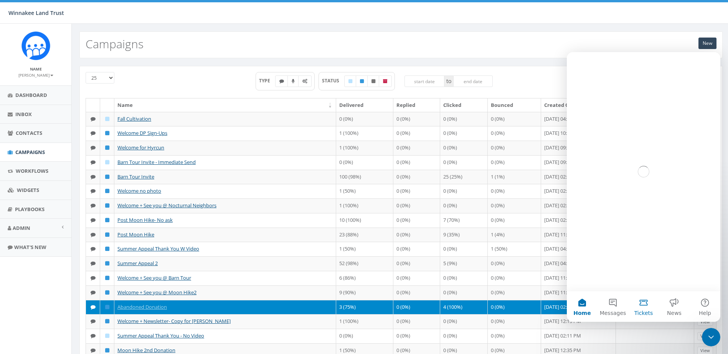
click at [647, 305] on button "Tickets" at bounding box center [643, 306] width 31 height 31
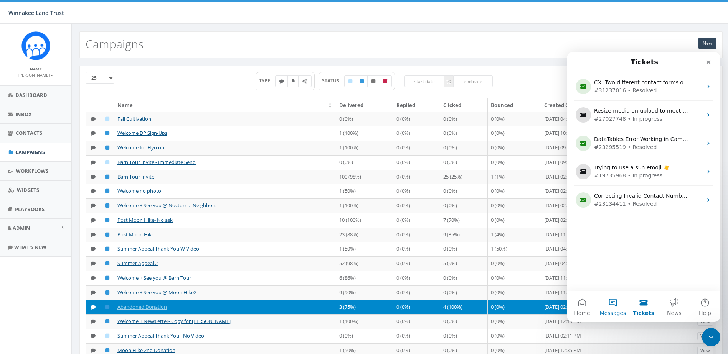
click at [609, 305] on button "Messages" at bounding box center [612, 306] width 31 height 31
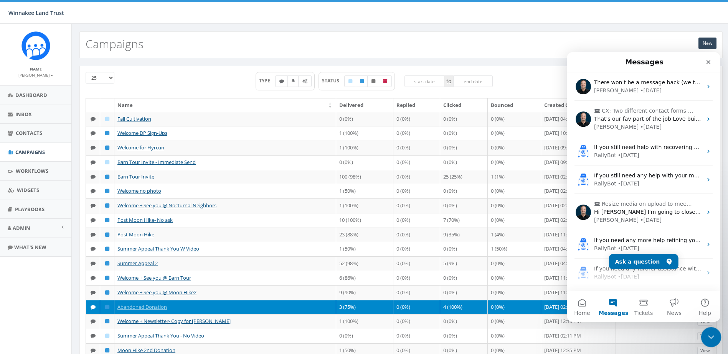
click at [706, 339] on icon "Close Intercom Messenger" at bounding box center [709, 336] width 9 height 9
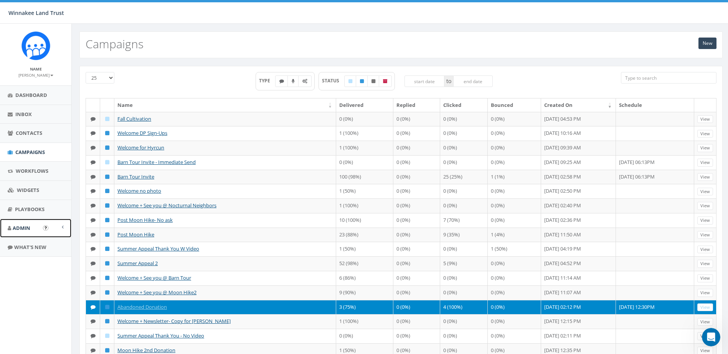
click at [25, 228] on span "Admin" at bounding box center [22, 228] width 18 height 7
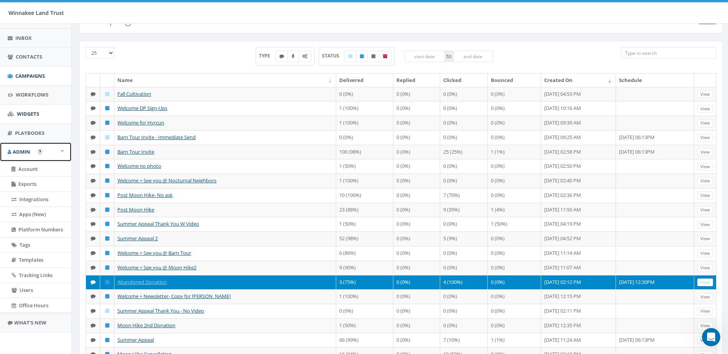
scroll to position [77, 0]
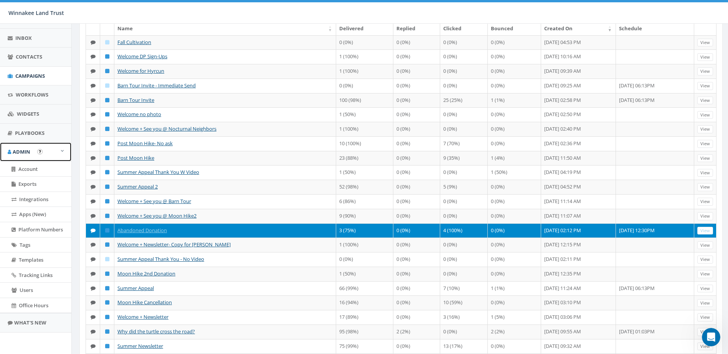
click at [61, 150] on span at bounding box center [62, 150] width 3 height 5
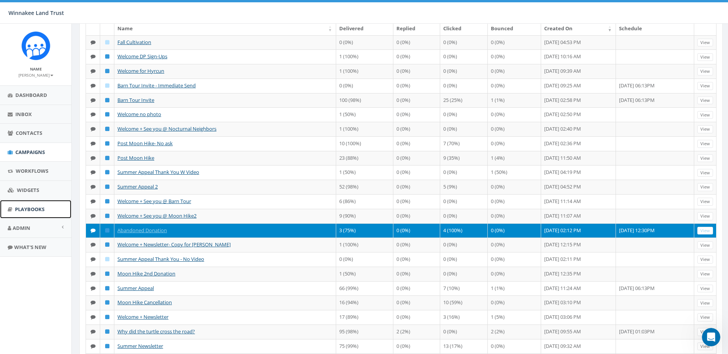
click at [34, 214] on link "Playbooks" at bounding box center [35, 209] width 71 height 19
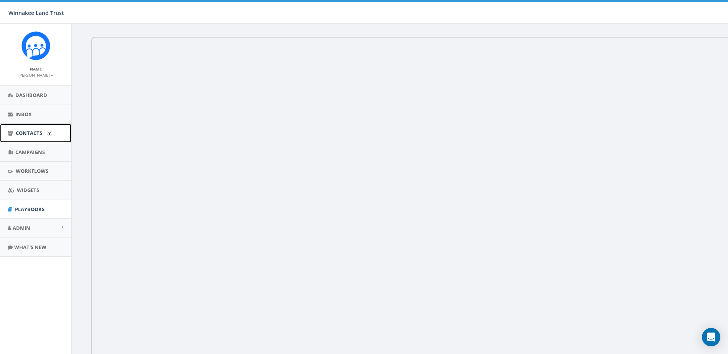
click at [24, 130] on span "Contacts" at bounding box center [29, 133] width 26 height 7
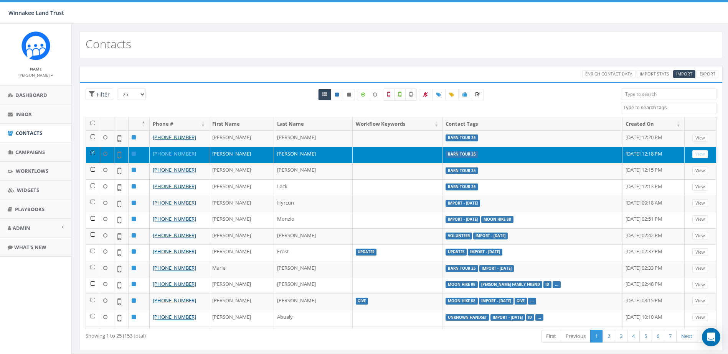
select select
click at [22, 149] on span "Campaigns" at bounding box center [30, 152] width 30 height 7
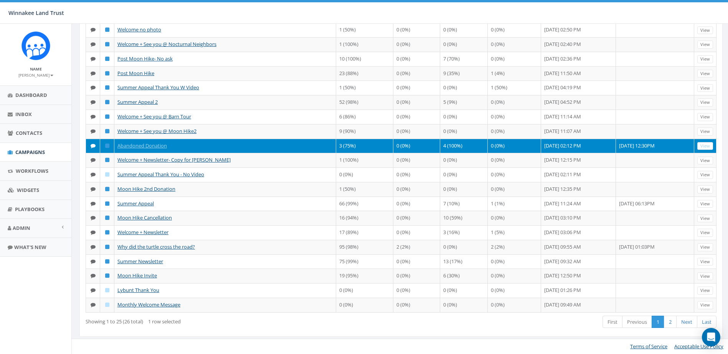
scroll to position [153, 0]
